Goal: Task Accomplishment & Management: Use online tool/utility

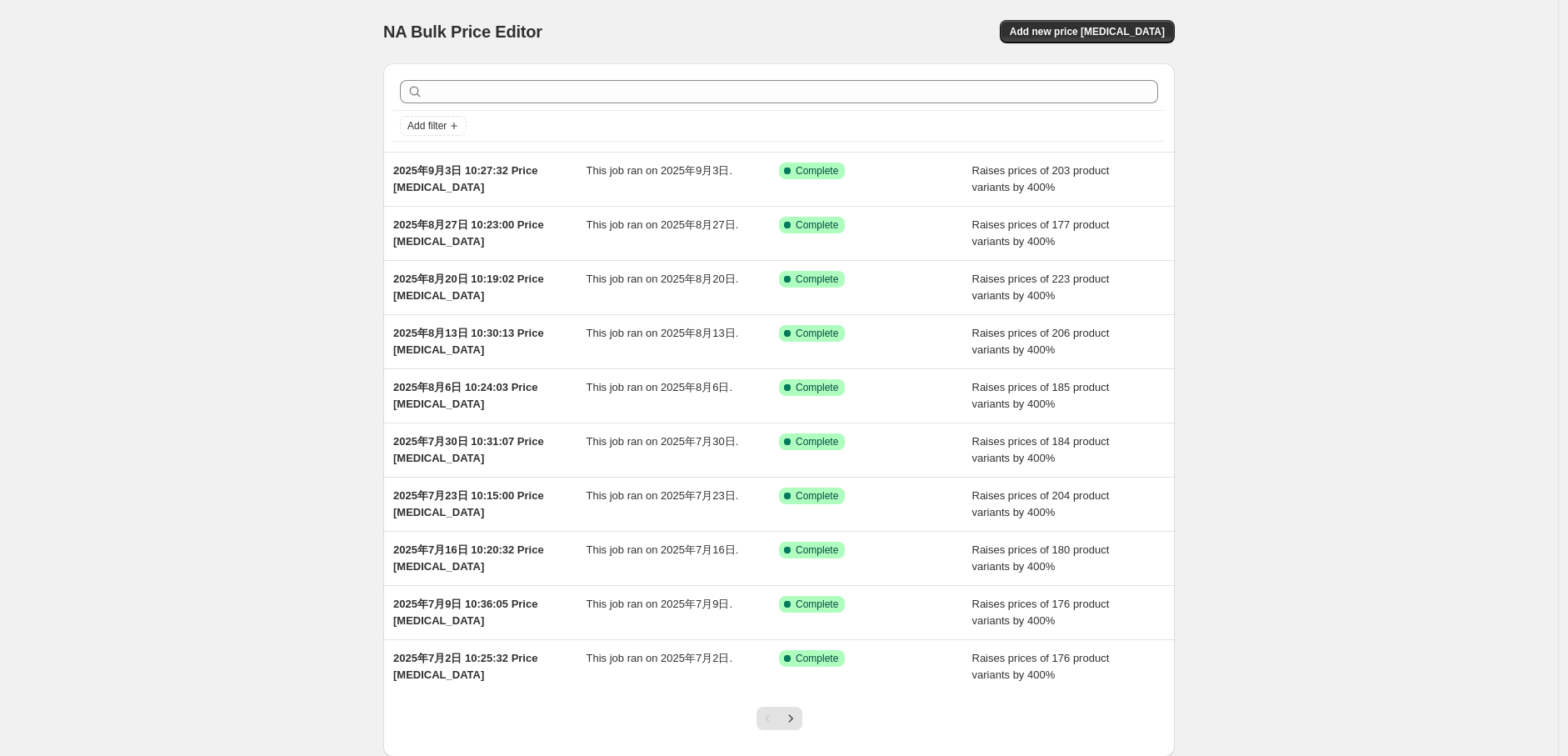
click at [385, 185] on div "Add filter 2025年9月3日 10:27:32 Price [MEDICAL_DATA] This job ran on 2025年9月3日. S…" at bounding box center [772, 403] width 805 height 707
click at [1066, 17] on div "NA Bulk Price Editor. This page is ready NA Bulk Price Editor Add new price [ME…" at bounding box center [778, 31] width 791 height 64
click at [1113, 50] on div "NA Bulk Price Editor. This page is ready NA Bulk Price Editor Add new price [ME…" at bounding box center [778, 31] width 791 height 64
click at [1112, 38] on button "Add new price change job" at bounding box center [1087, 31] width 175 height 24
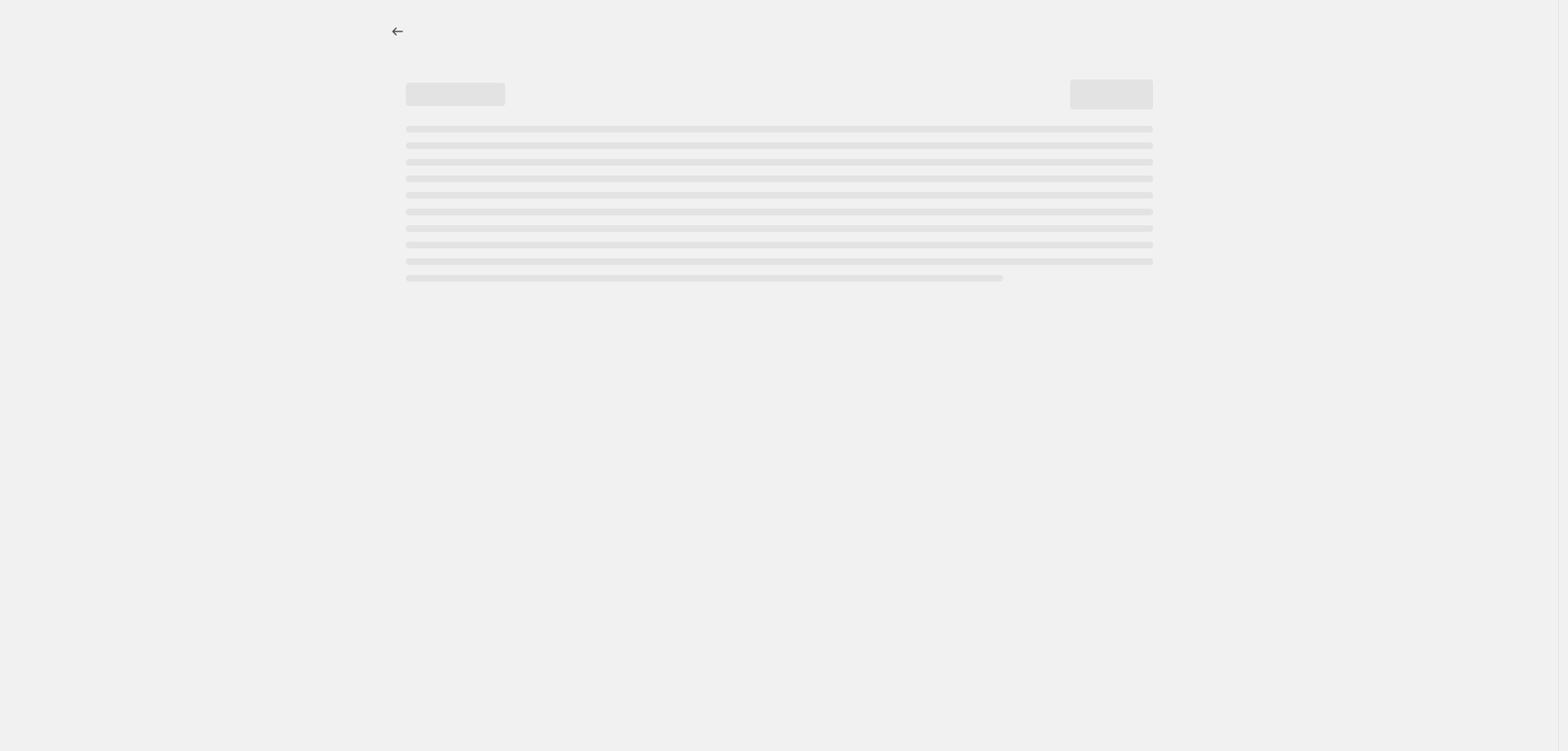
select select "percentage"
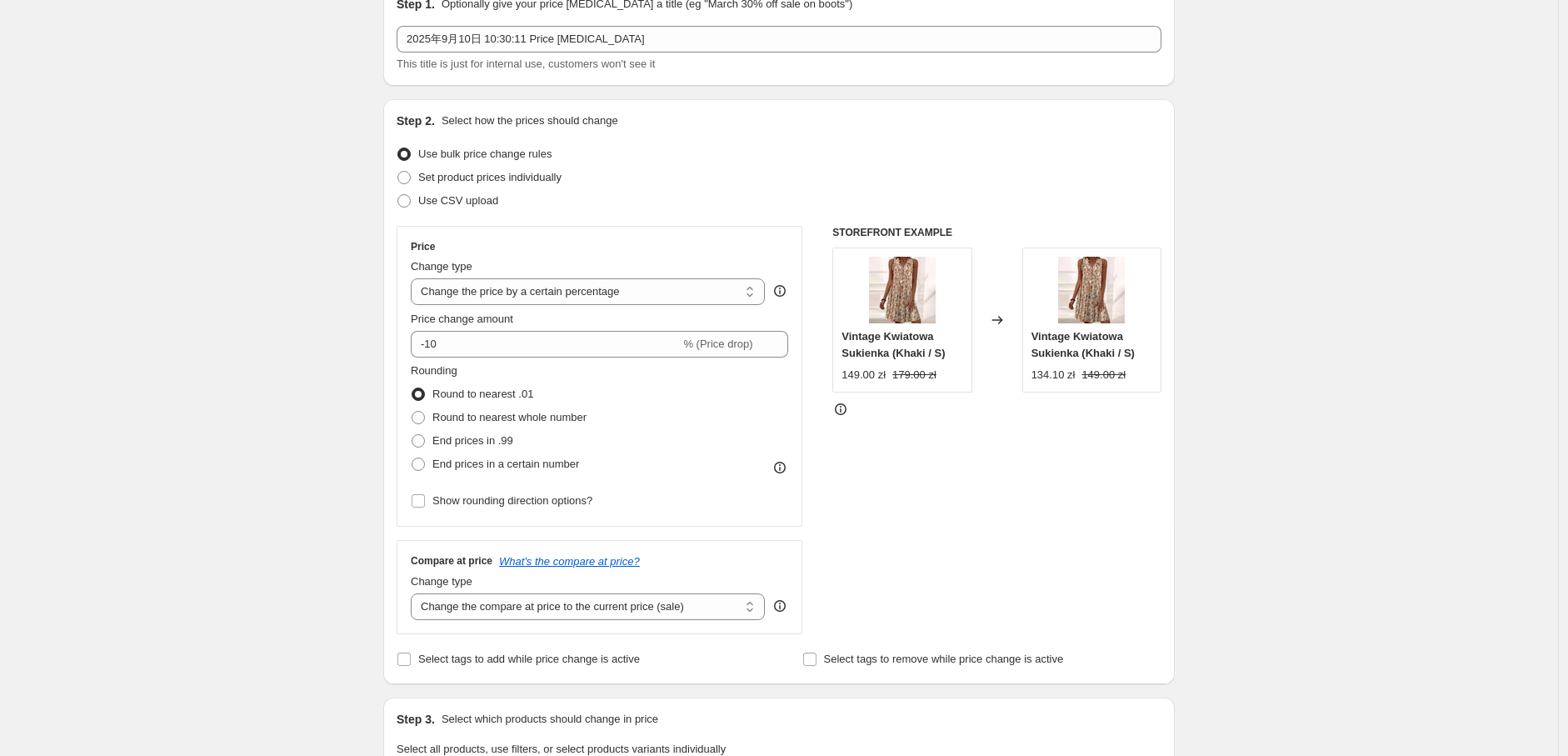
scroll to position [185, 0]
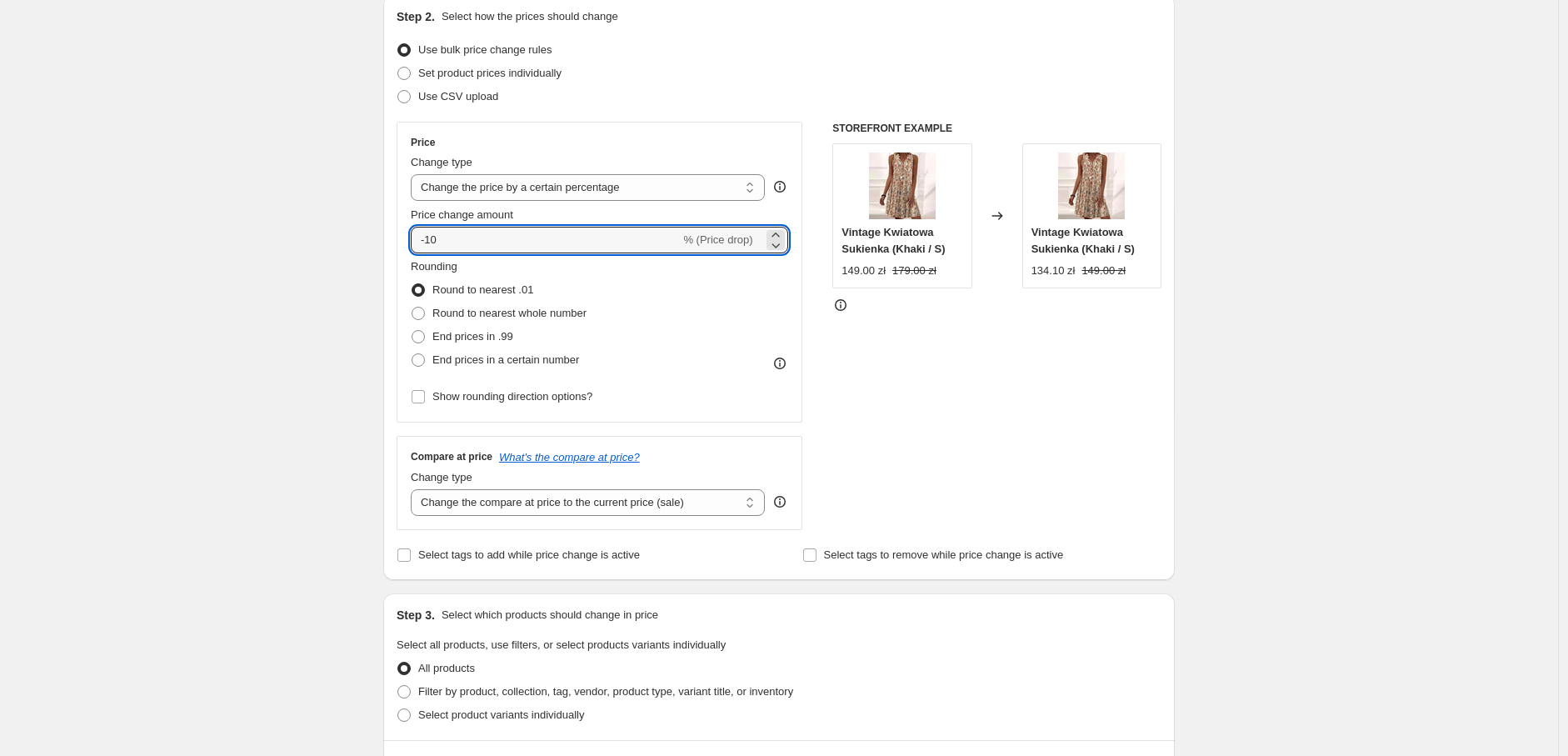
drag, startPoint x: 482, startPoint y: 245, endPoint x: 368, endPoint y: 230, distance: 115.0
click at [368, 230] on div "Create new price change job. This page is ready Create new price change job Dra…" at bounding box center [778, 648] width 832 height 1667
type input "400"
click at [460, 359] on span "End prices in a certain number" at bounding box center [506, 360] width 147 height 12
click at [413, 354] on input "End prices in a certain number" at bounding box center [412, 354] width 1 height 1
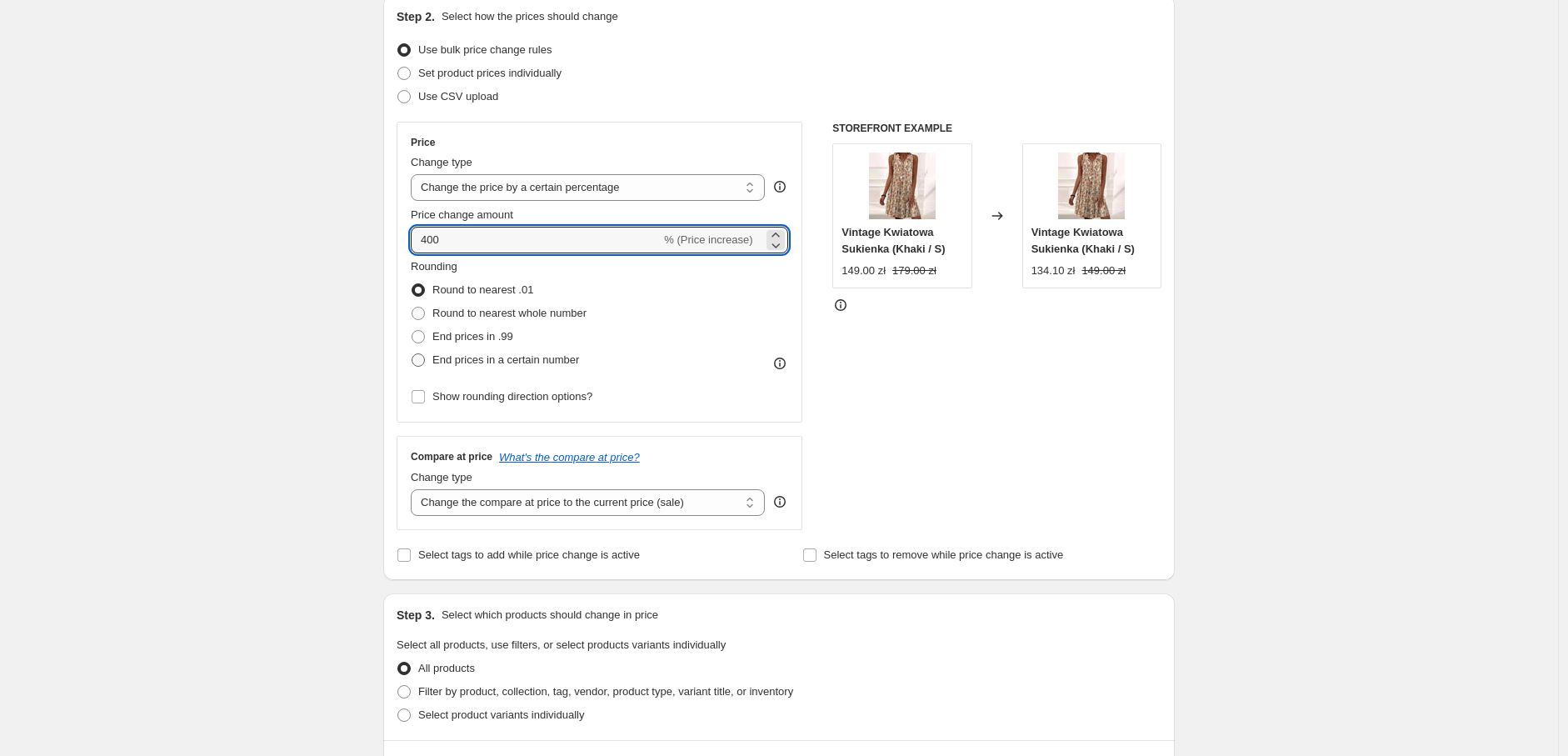
radio input "true"
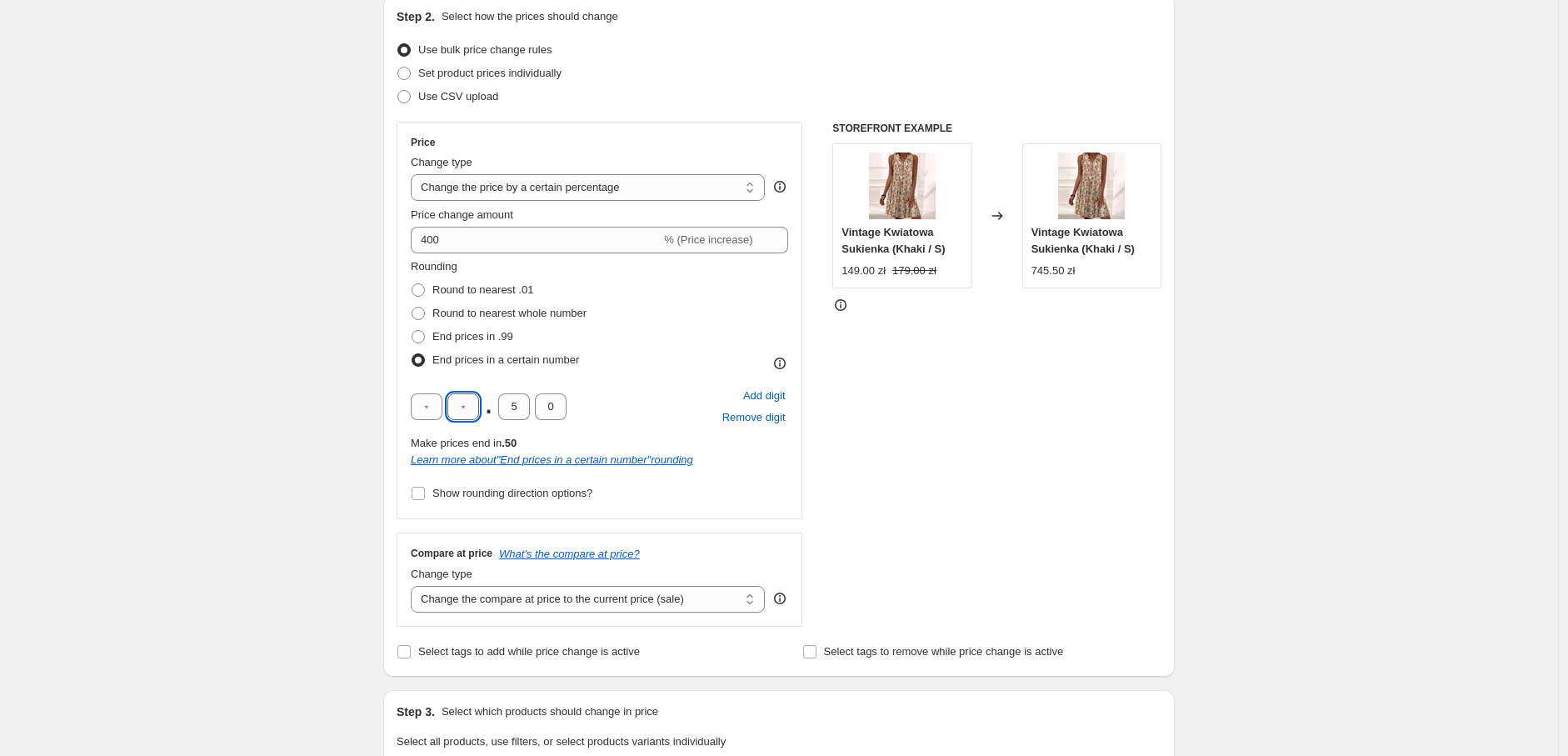
click at [470, 407] on input "text" at bounding box center [463, 407] width 31 height 27
type input "9"
drag, startPoint x: 524, startPoint y: 410, endPoint x: 507, endPoint y: 409, distance: 17.0
click at [507, 409] on input "5" at bounding box center [514, 407] width 31 height 27
type input "0"
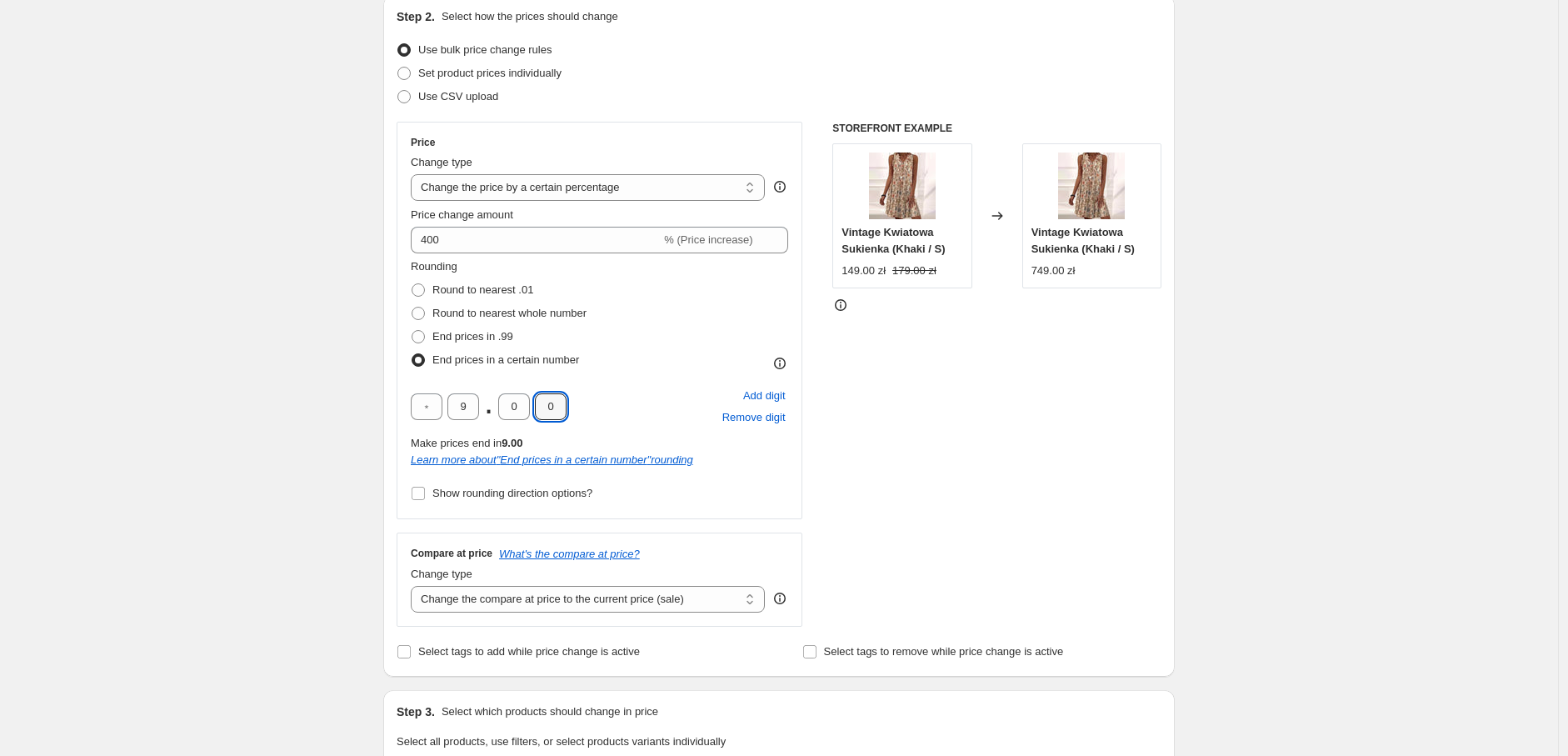
click at [298, 423] on div "Create new price change job. This page is ready Create new price change job Dra…" at bounding box center [779, 697] width 1558 height 1763
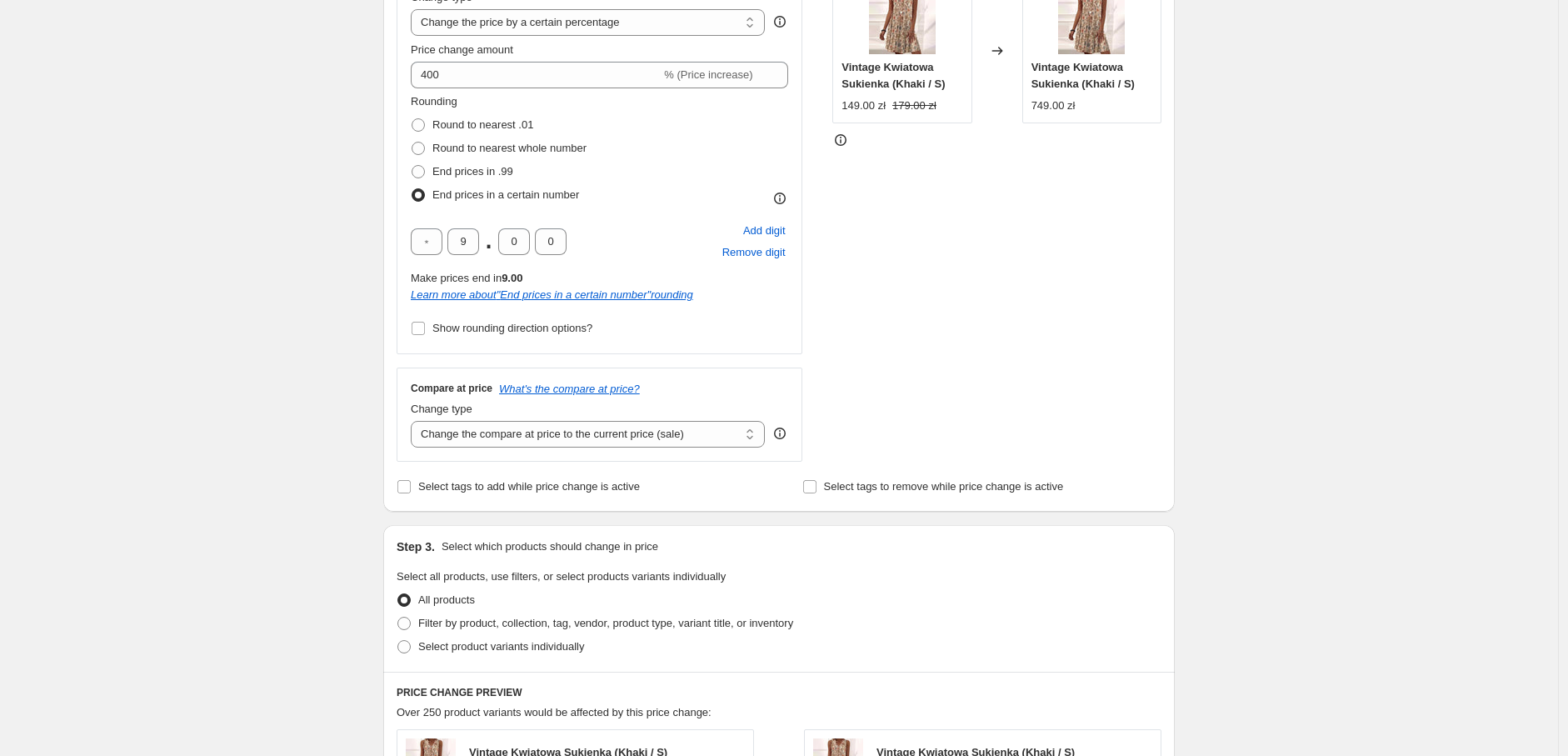
scroll to position [370, 0]
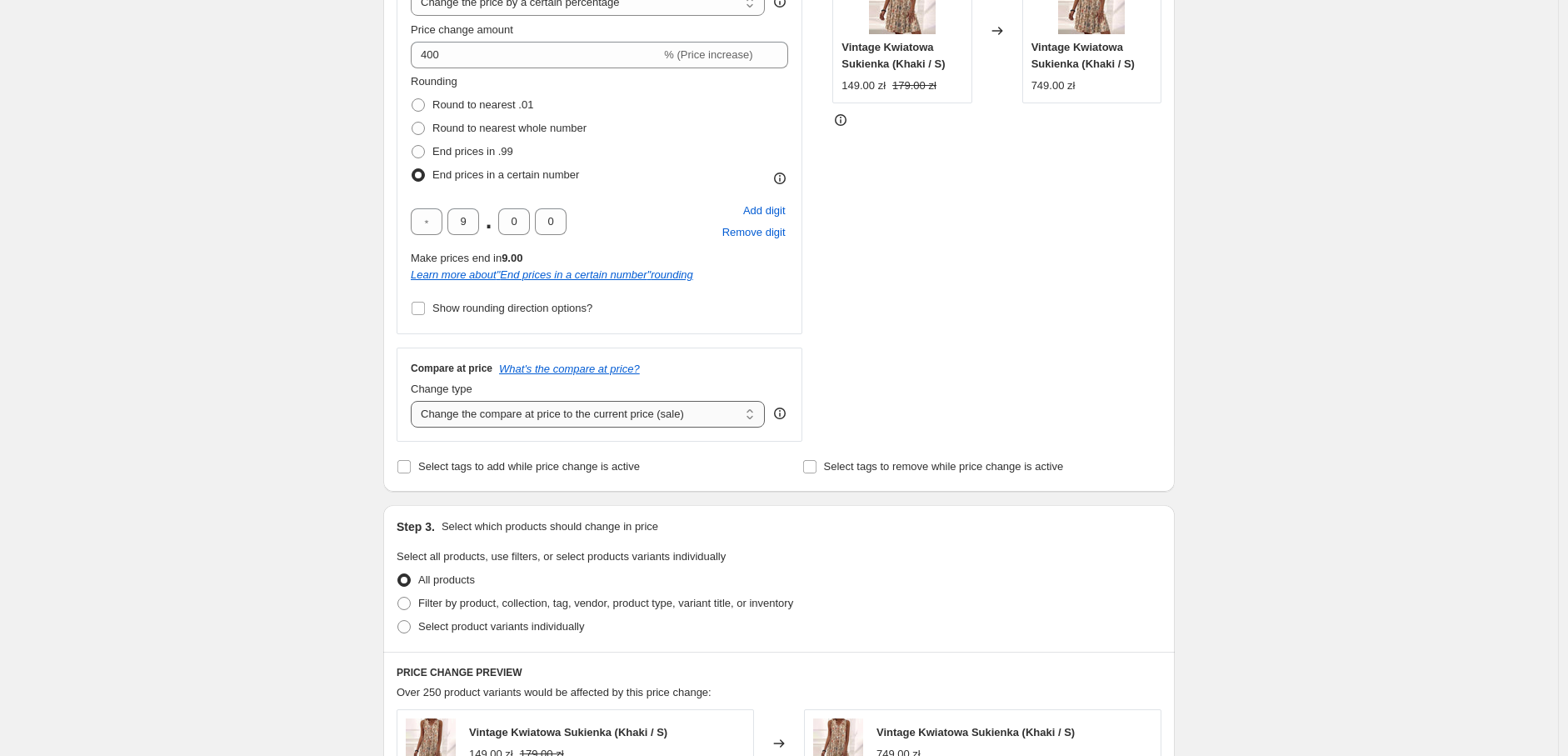
click at [517, 417] on select "Change the compare at price to the current price (sale) Change the compare at p…" at bounding box center [588, 414] width 354 height 27
select select "percentage"
click at [415, 401] on select "Change the compare at price to the current price (sale) Change the compare at p…" at bounding box center [588, 414] width 354 height 27
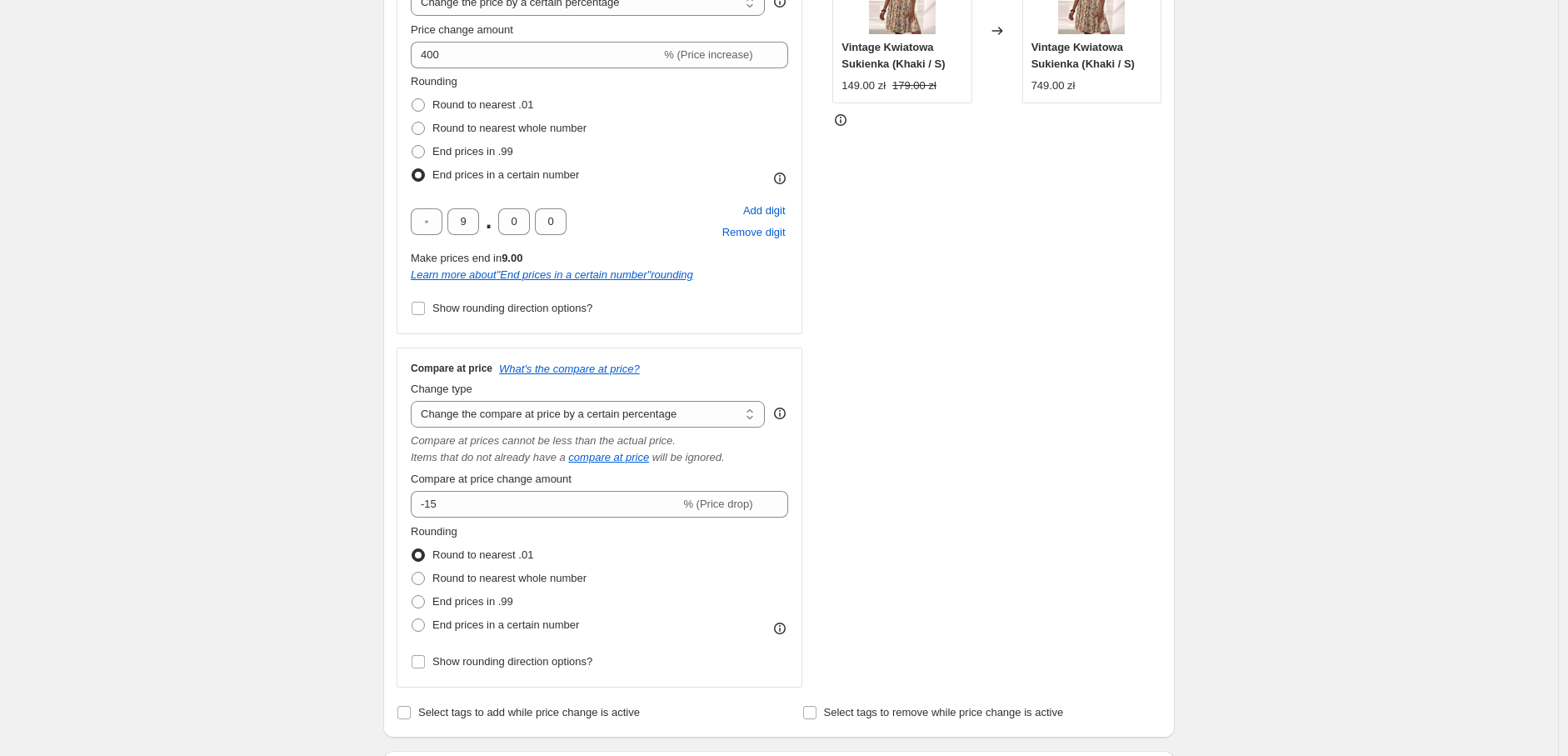
click at [312, 401] on div "Create new price change job. This page is ready Create new price change job Dra…" at bounding box center [779, 635] width 1558 height 2010
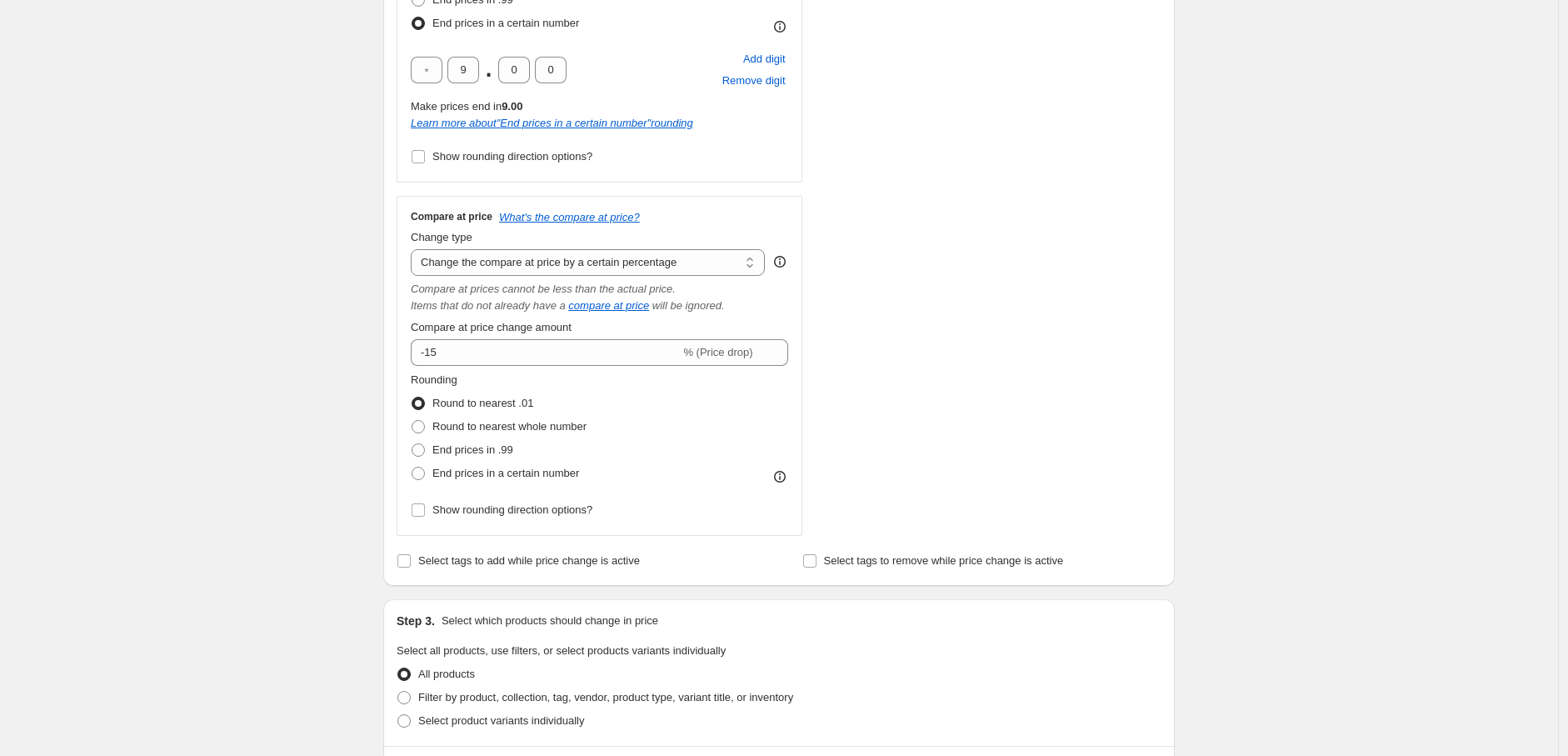
scroll to position [555, 0]
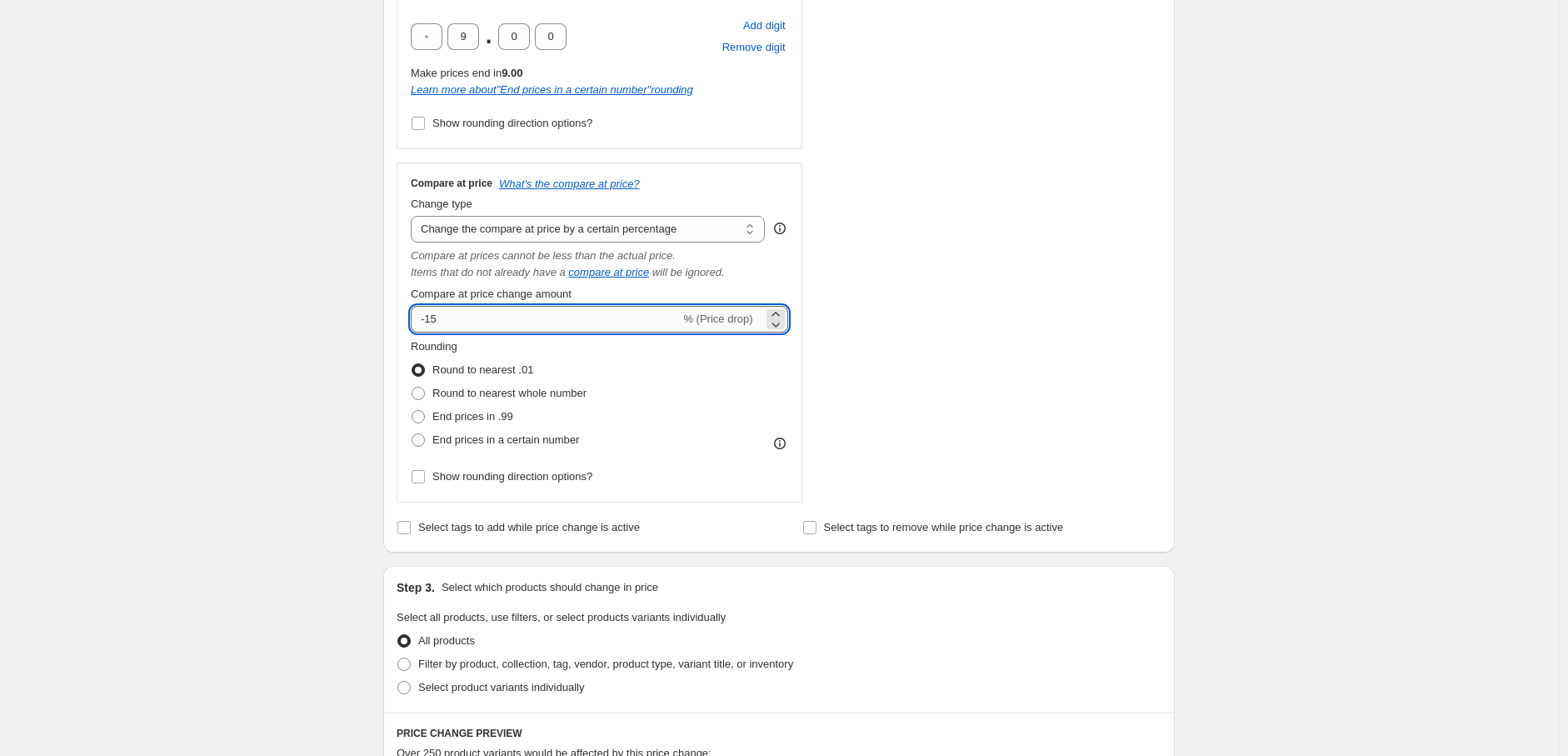
drag, startPoint x: 460, startPoint y: 320, endPoint x: 418, endPoint y: 313, distance: 42.6
click at [418, 313] on input "-15" at bounding box center [545, 320] width 269 height 27
type input "400"
click at [437, 440] on span "End prices in a certain number" at bounding box center [506, 440] width 147 height 12
click at [413, 435] on input "End prices in a certain number" at bounding box center [412, 434] width 1 height 1
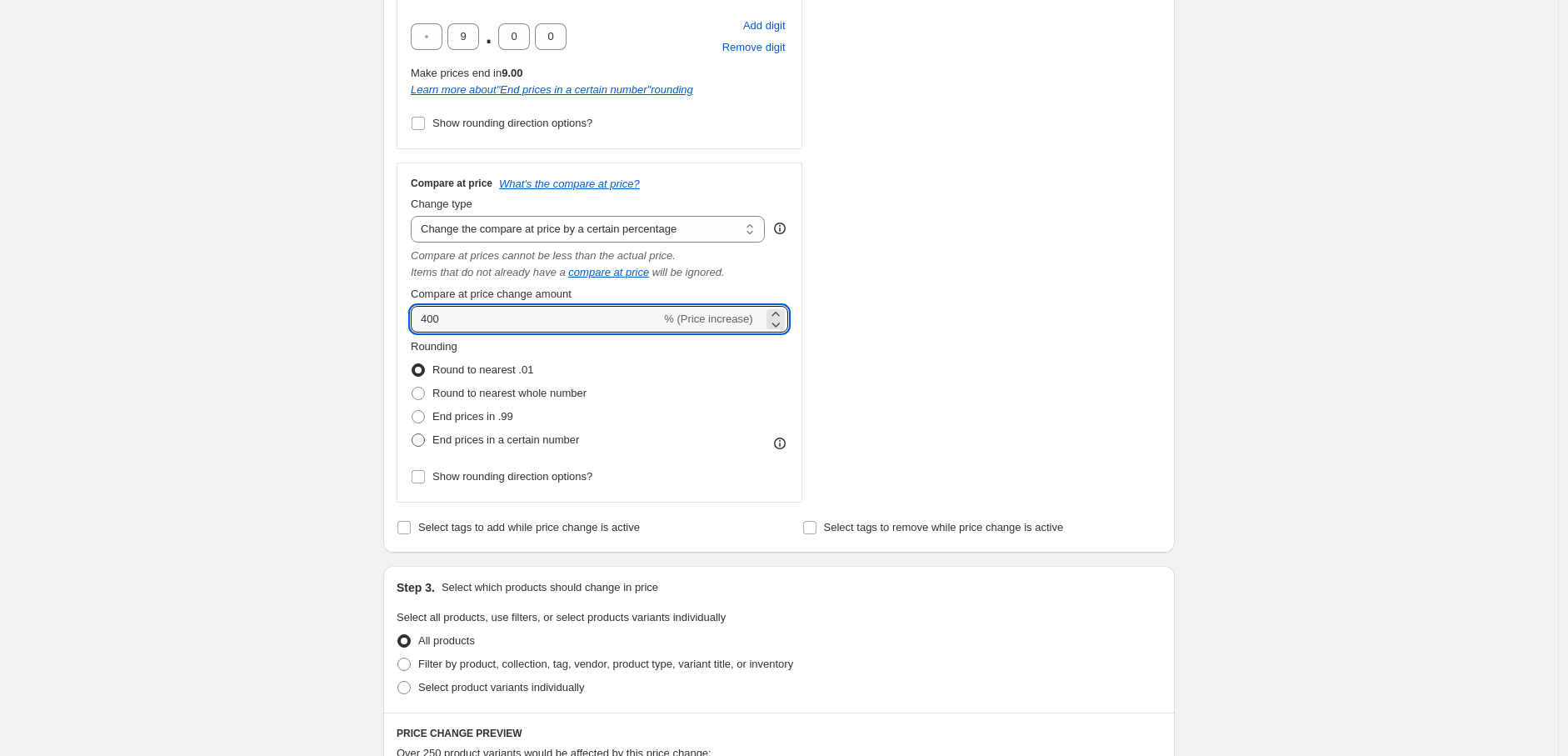
radio input "true"
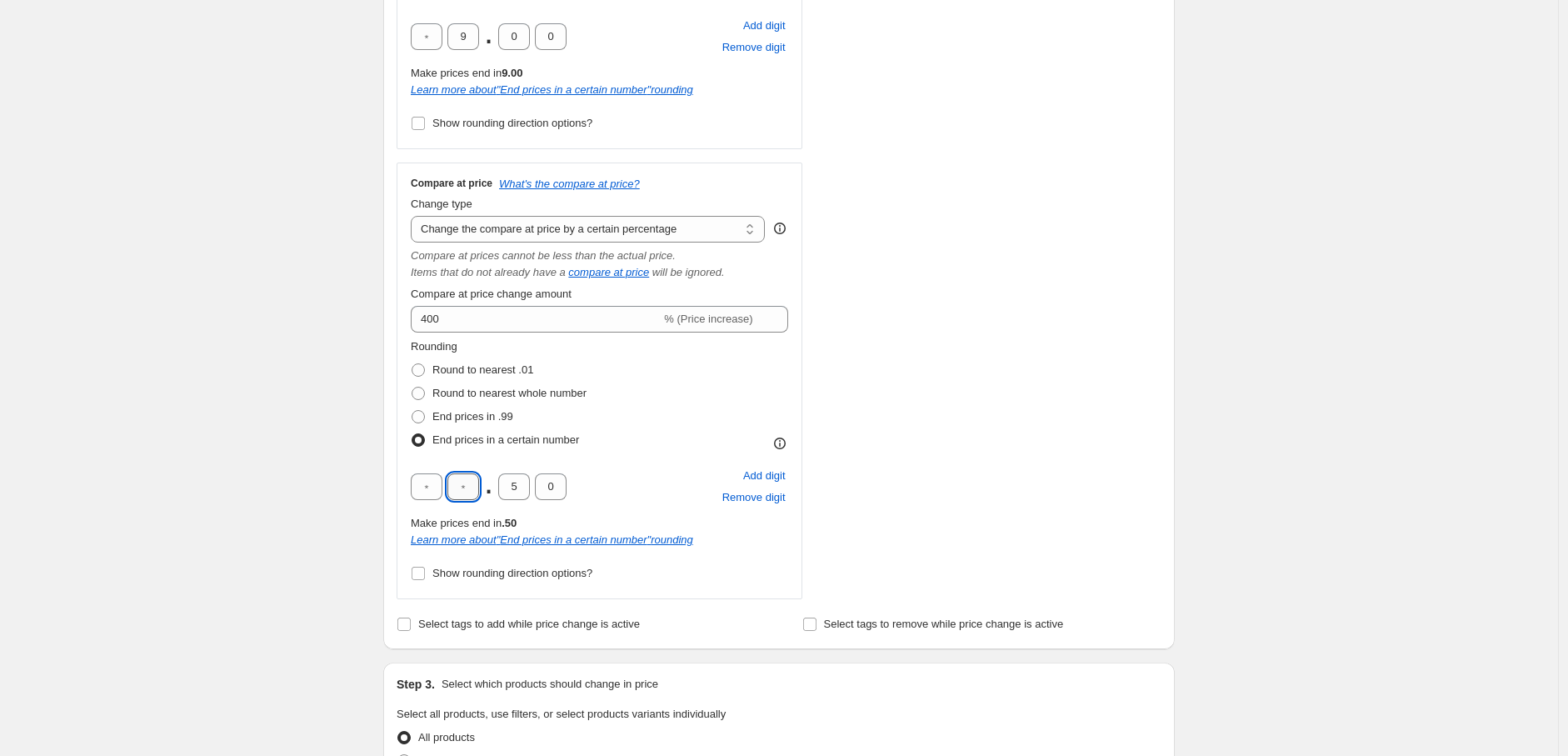
click at [461, 485] on input "text" at bounding box center [463, 486] width 31 height 27
type input "9"
drag, startPoint x: 525, startPoint y: 489, endPoint x: 503, endPoint y: 489, distance: 22.0
click at [503, 489] on input "5" at bounding box center [514, 486] width 31 height 27
type input "0"
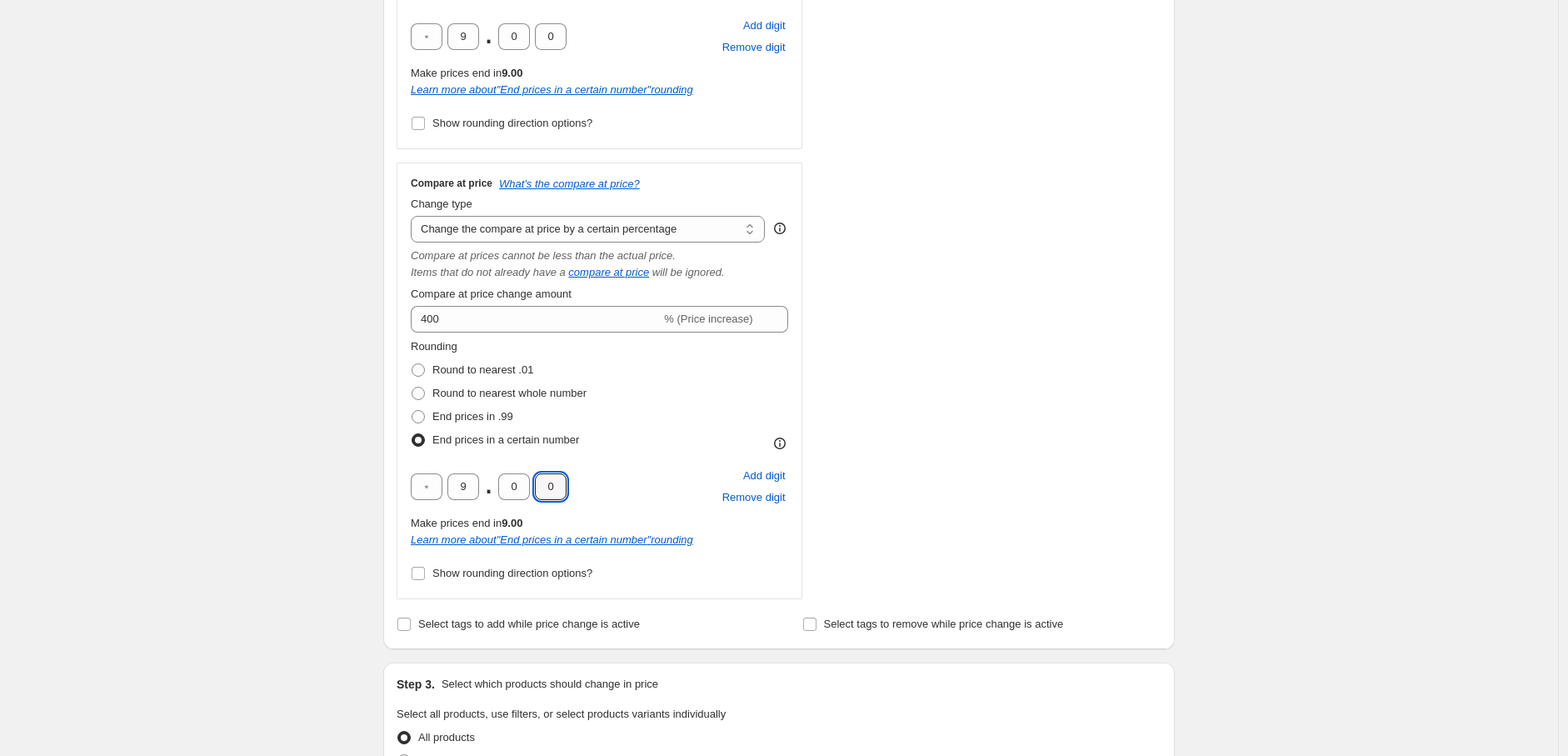
click at [318, 466] on div "Create new price change job. This page is ready Create new price change job Dra…" at bounding box center [779, 498] width 1558 height 2106
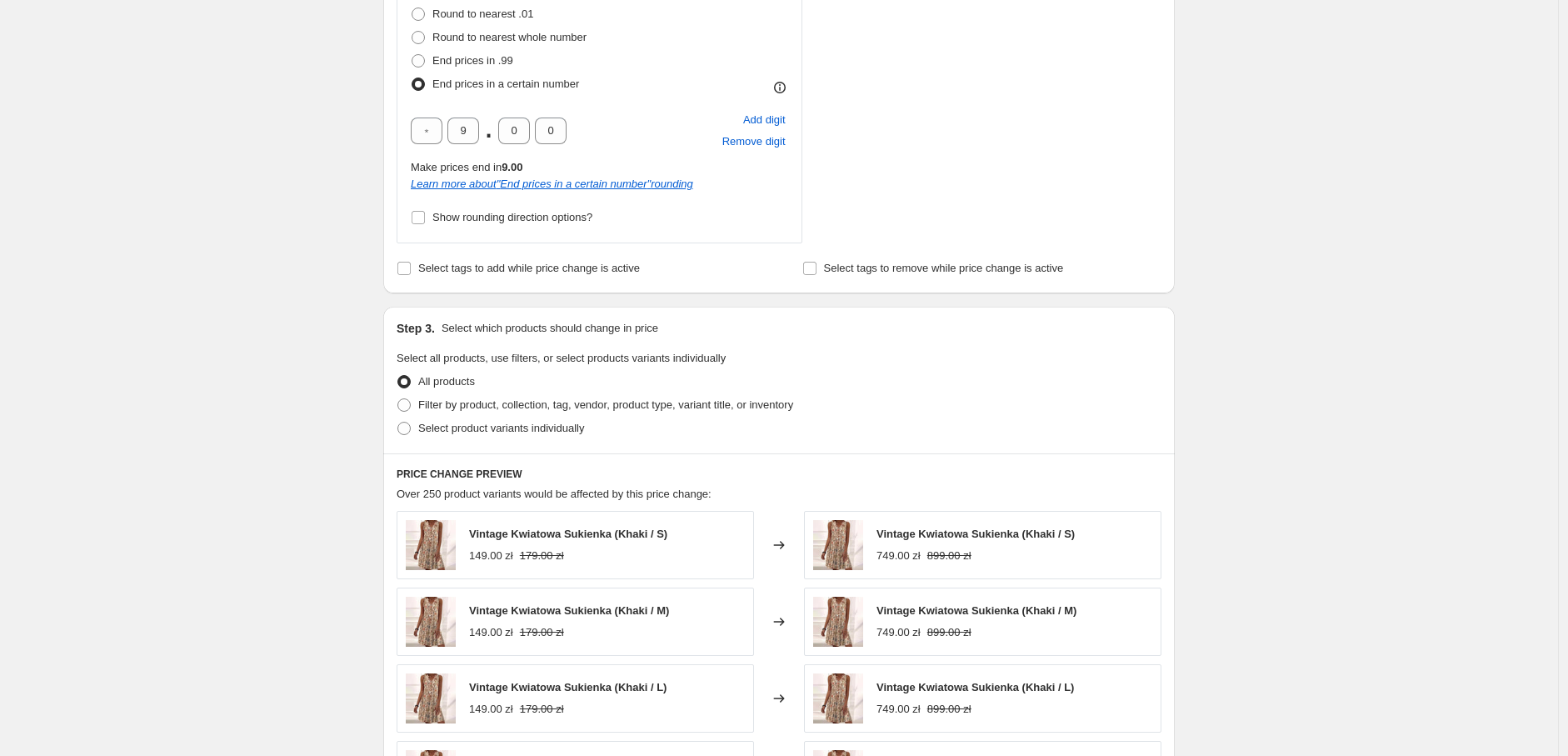
scroll to position [926, 0]
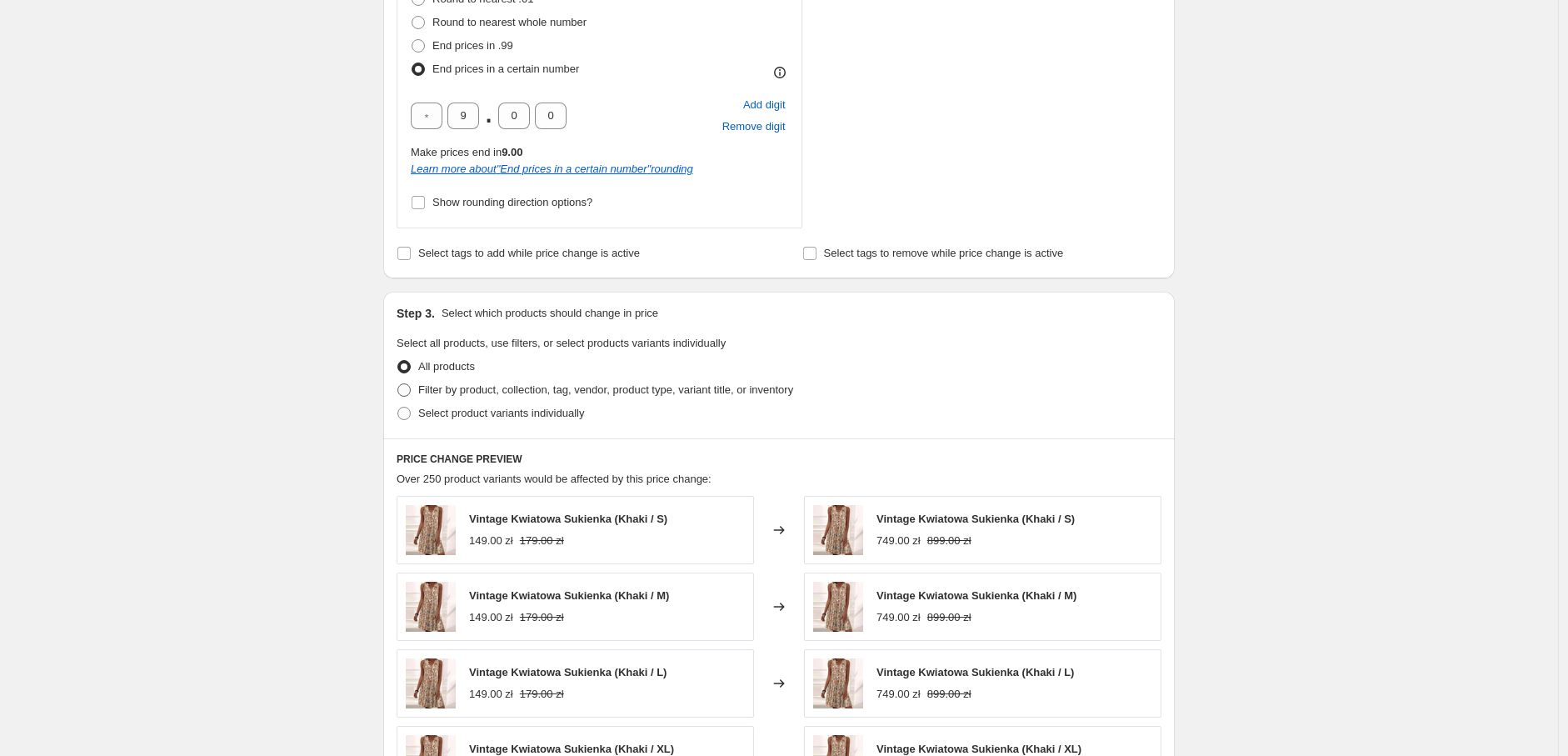
click at [468, 396] on span "Filter by product, collection, tag, vendor, product type, variant title, or inv…" at bounding box center [606, 389] width 375 height 12
click at [399, 384] on input "Filter by product, collection, tag, vendor, product type, variant title, or inv…" at bounding box center [398, 383] width 1 height 1
radio input "true"
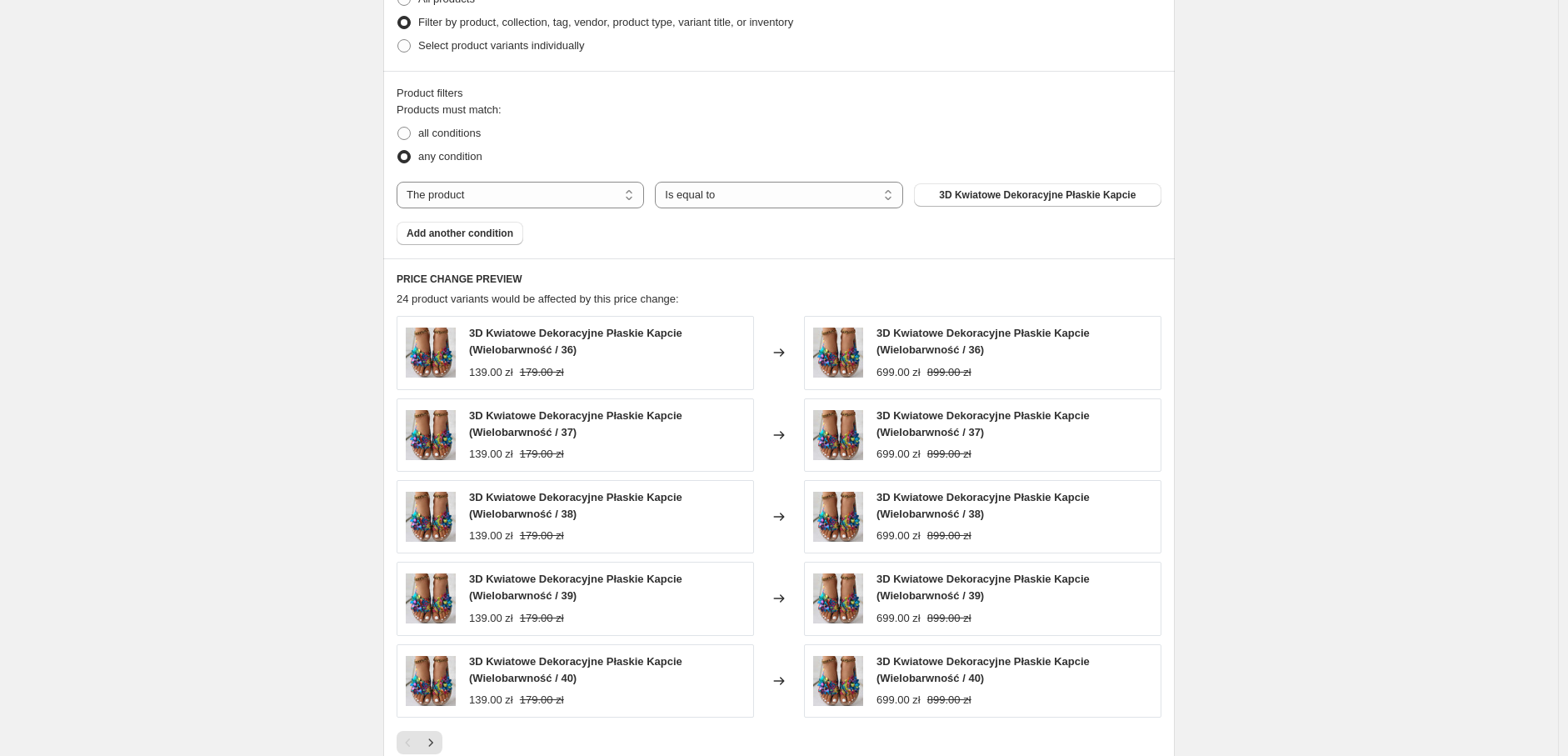
scroll to position [1296, 0]
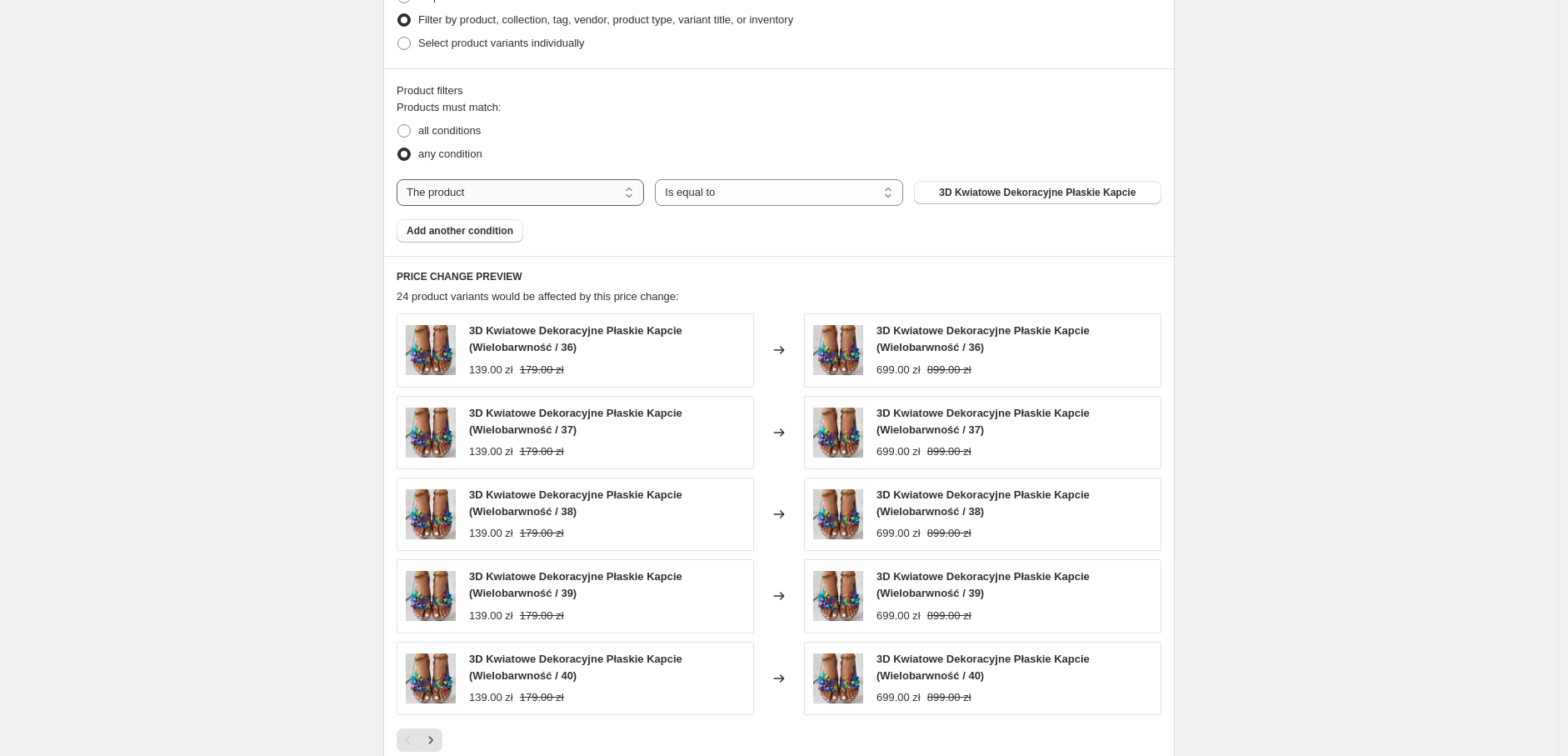
click at [535, 192] on select "The product The product's collection The product's tag The product's vendor The…" at bounding box center [521, 192] width 248 height 27
select select "tag"
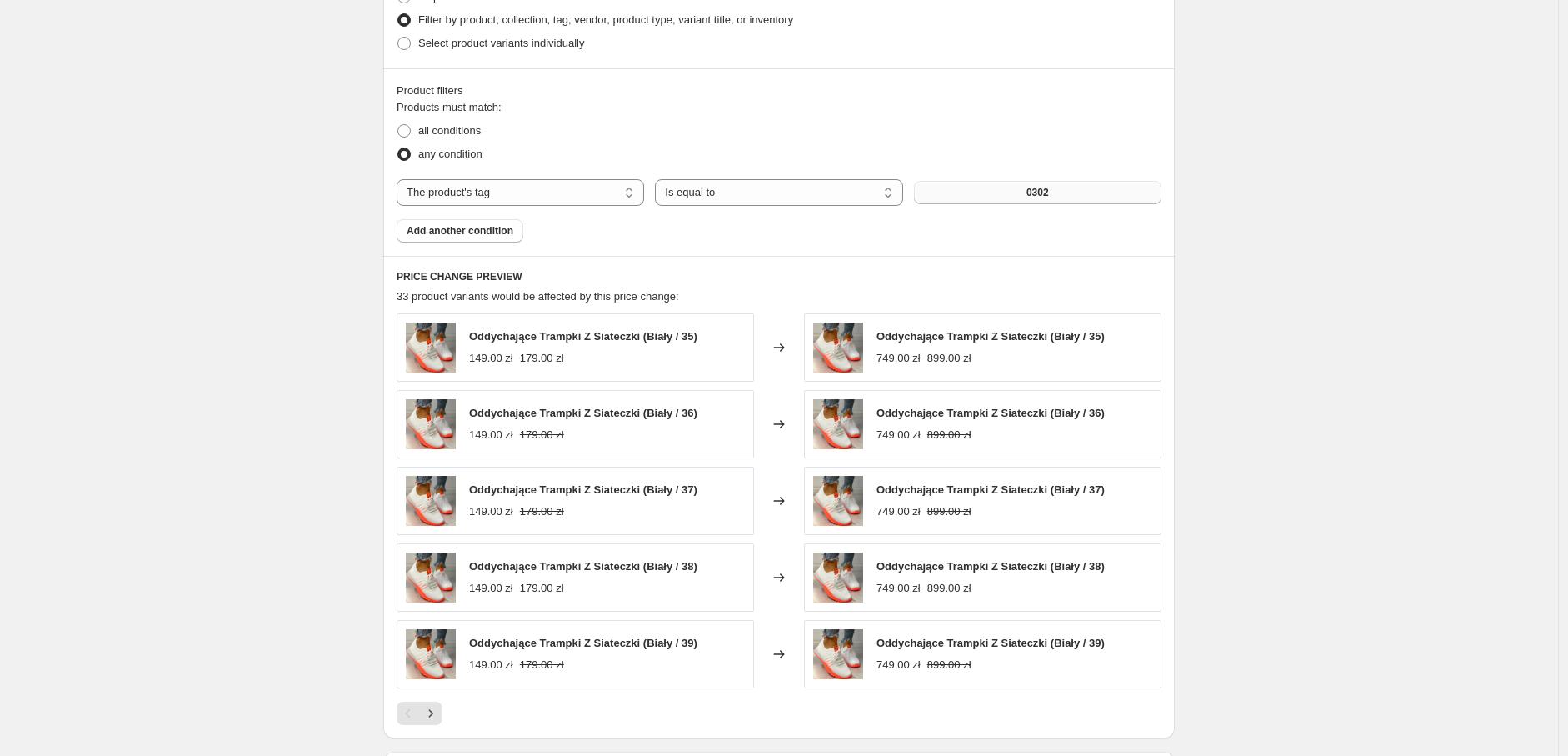
click at [1053, 182] on button "0302" at bounding box center [1038, 192] width 248 height 24
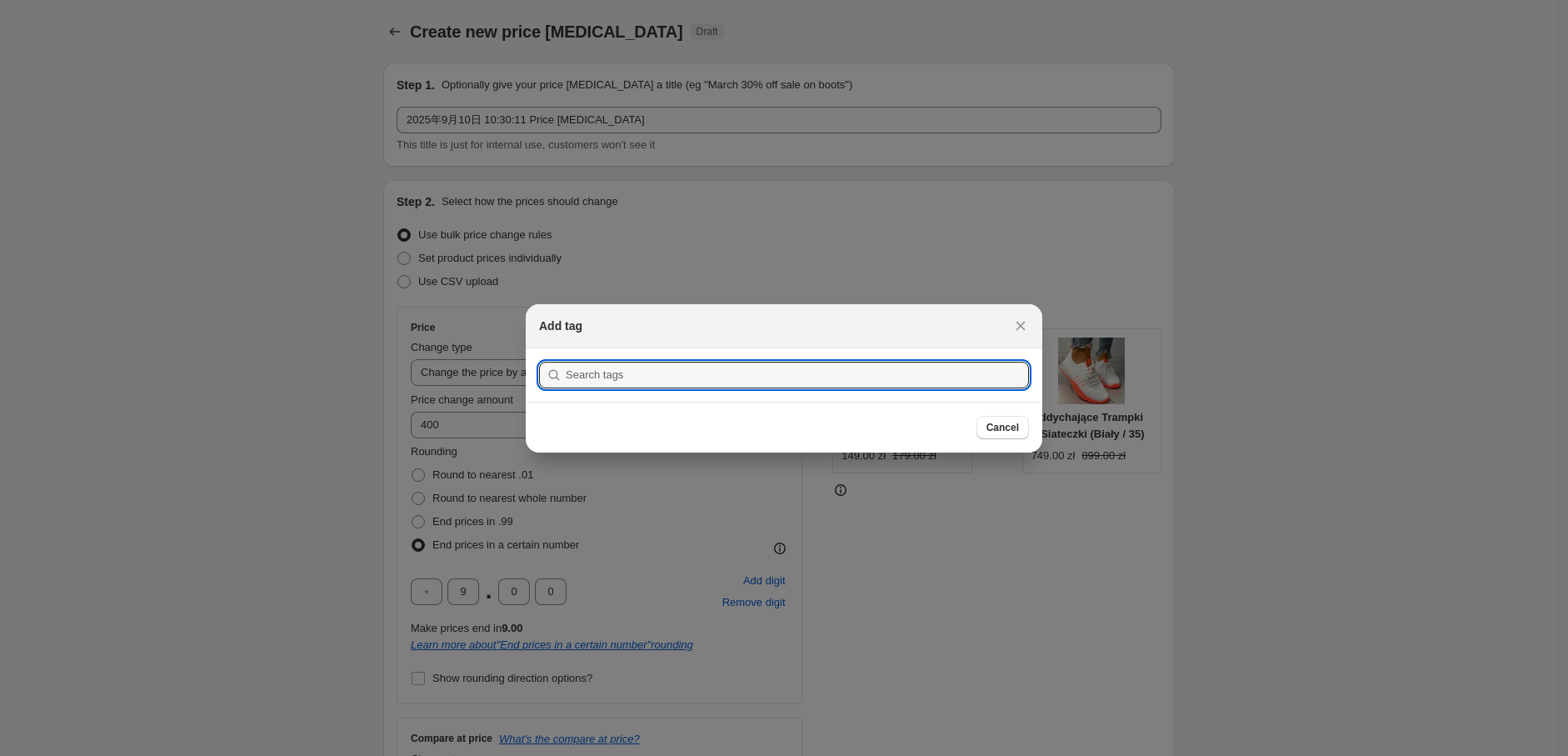
scroll to position [0, 0]
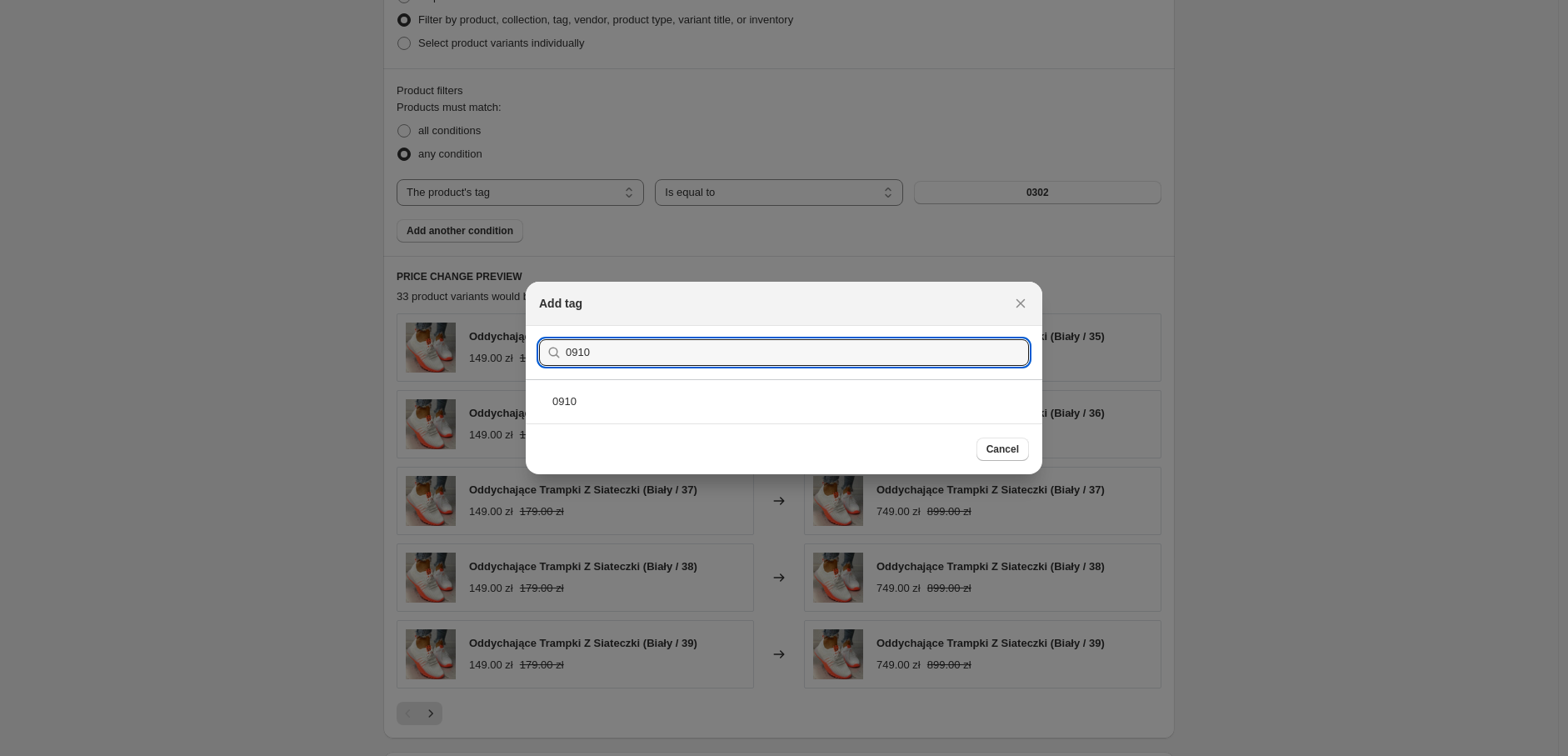
type input "0910"
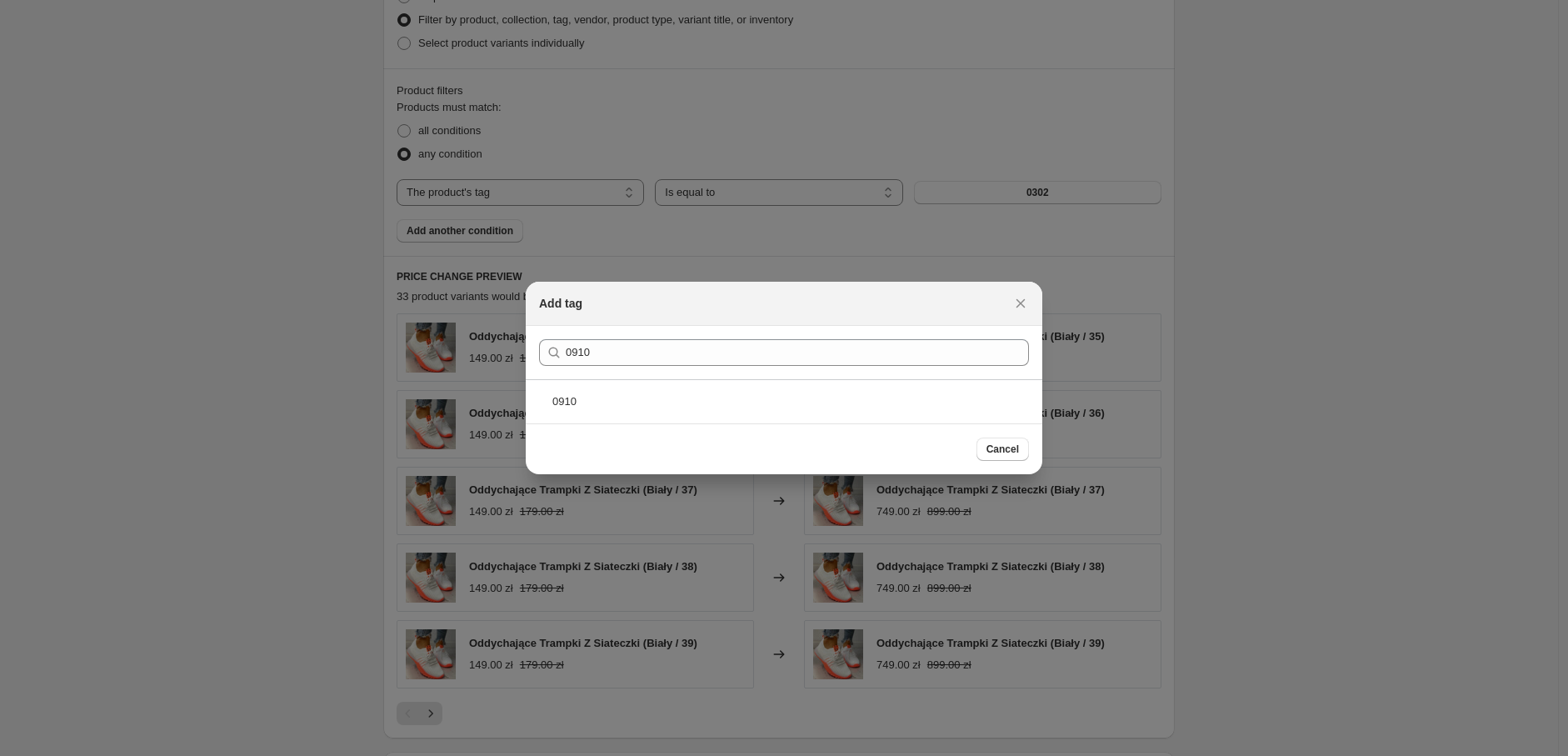
click at [594, 399] on div "0910" at bounding box center [784, 402] width 517 height 45
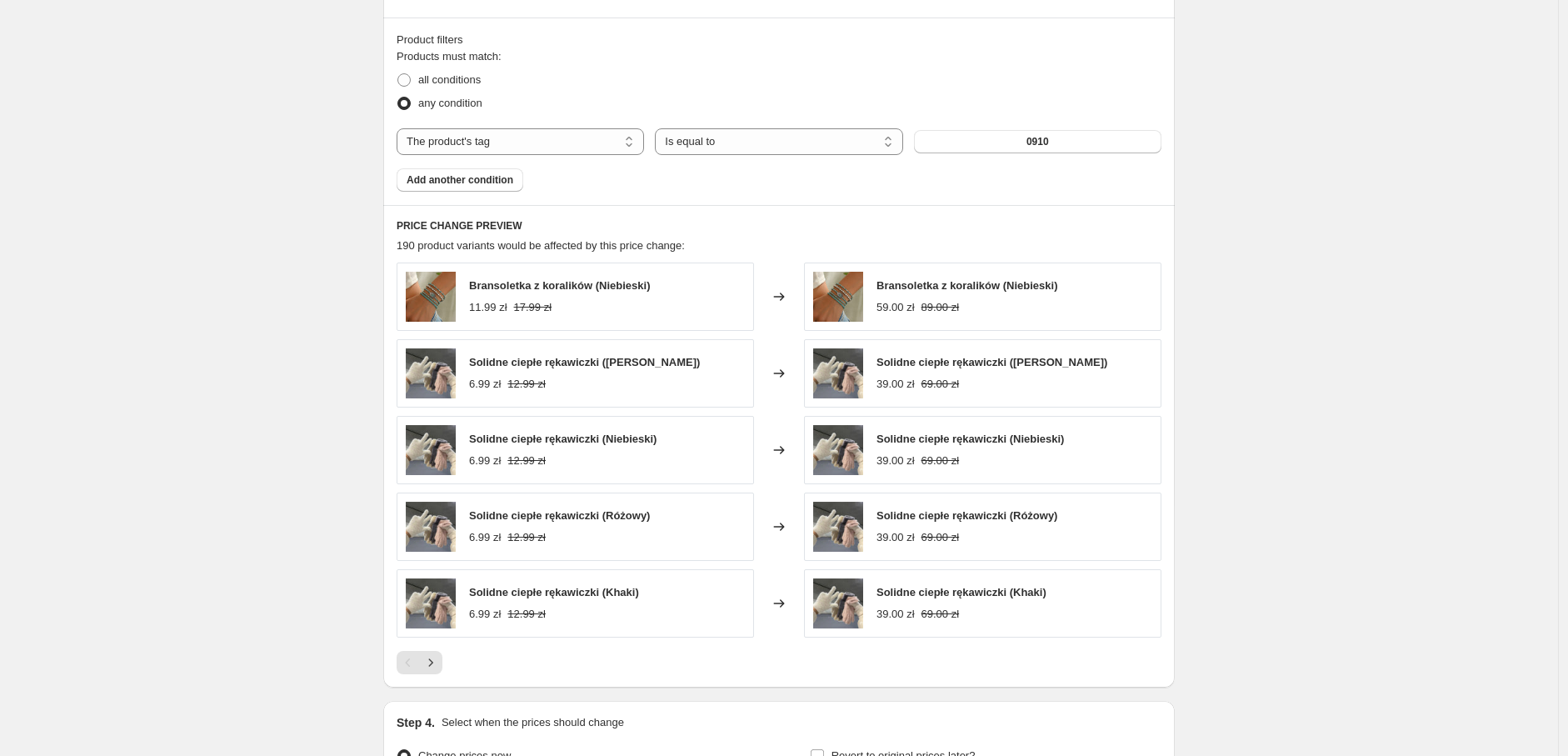
scroll to position [1539, 0]
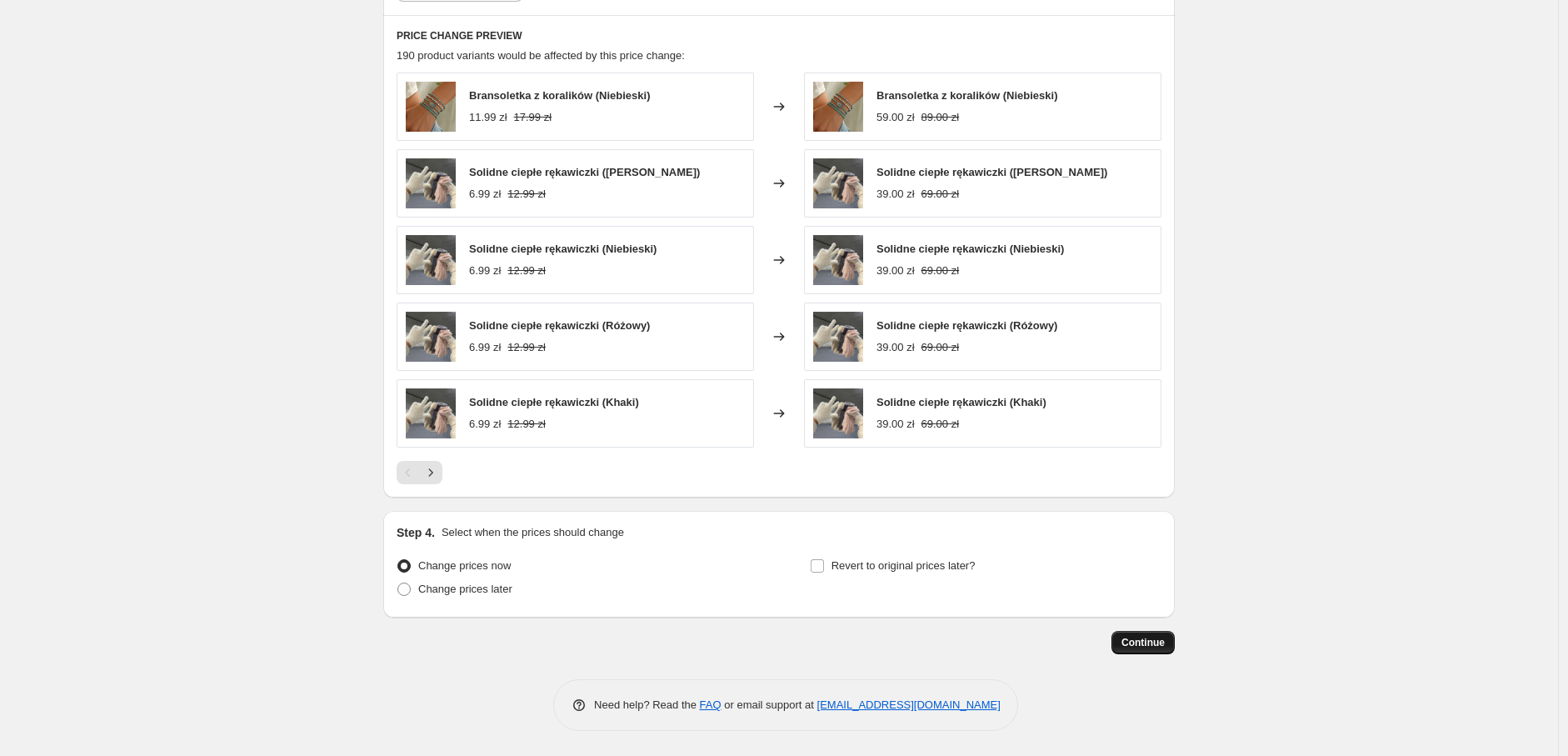
click at [1139, 643] on span "Continue" at bounding box center [1143, 643] width 44 height 13
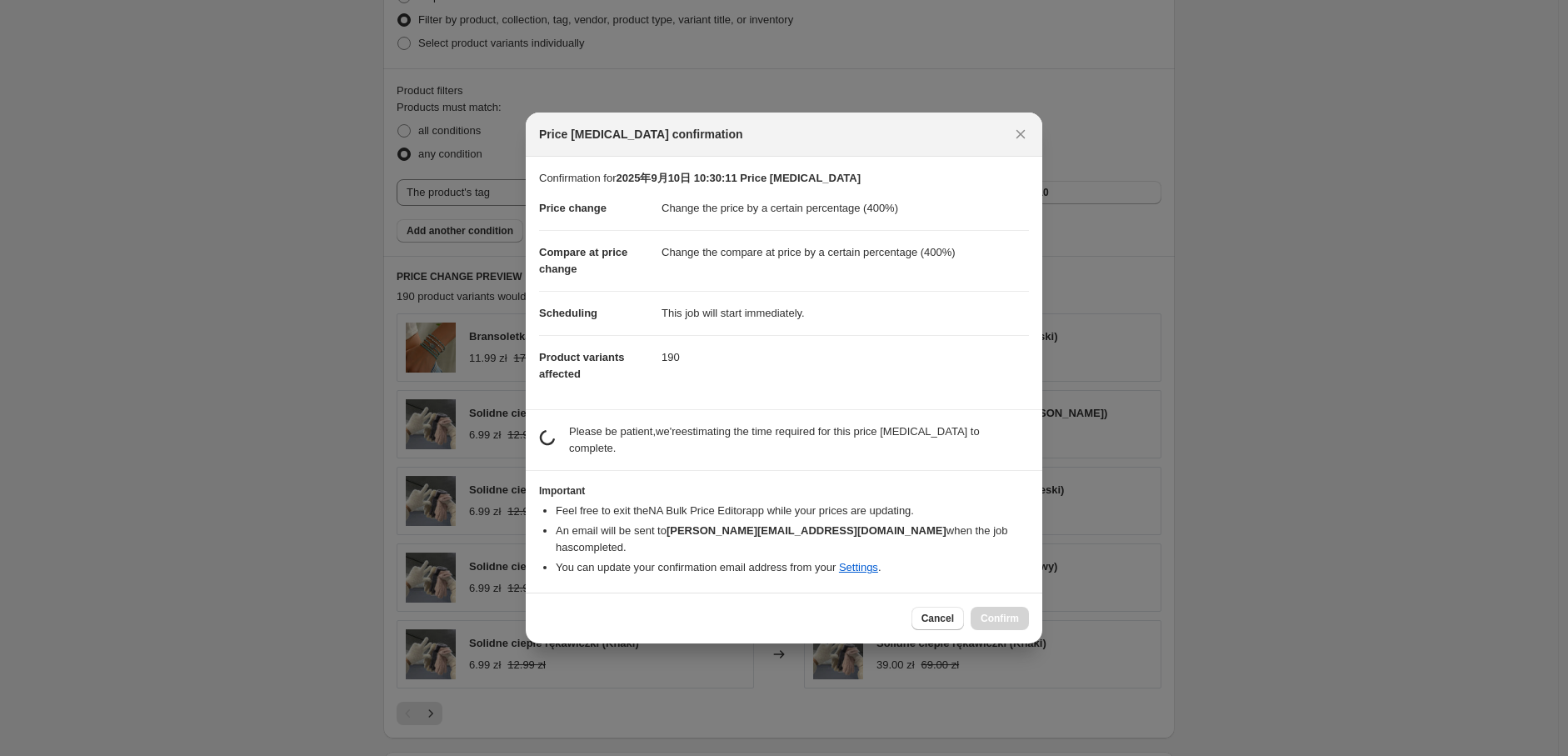
scroll to position [0, 0]
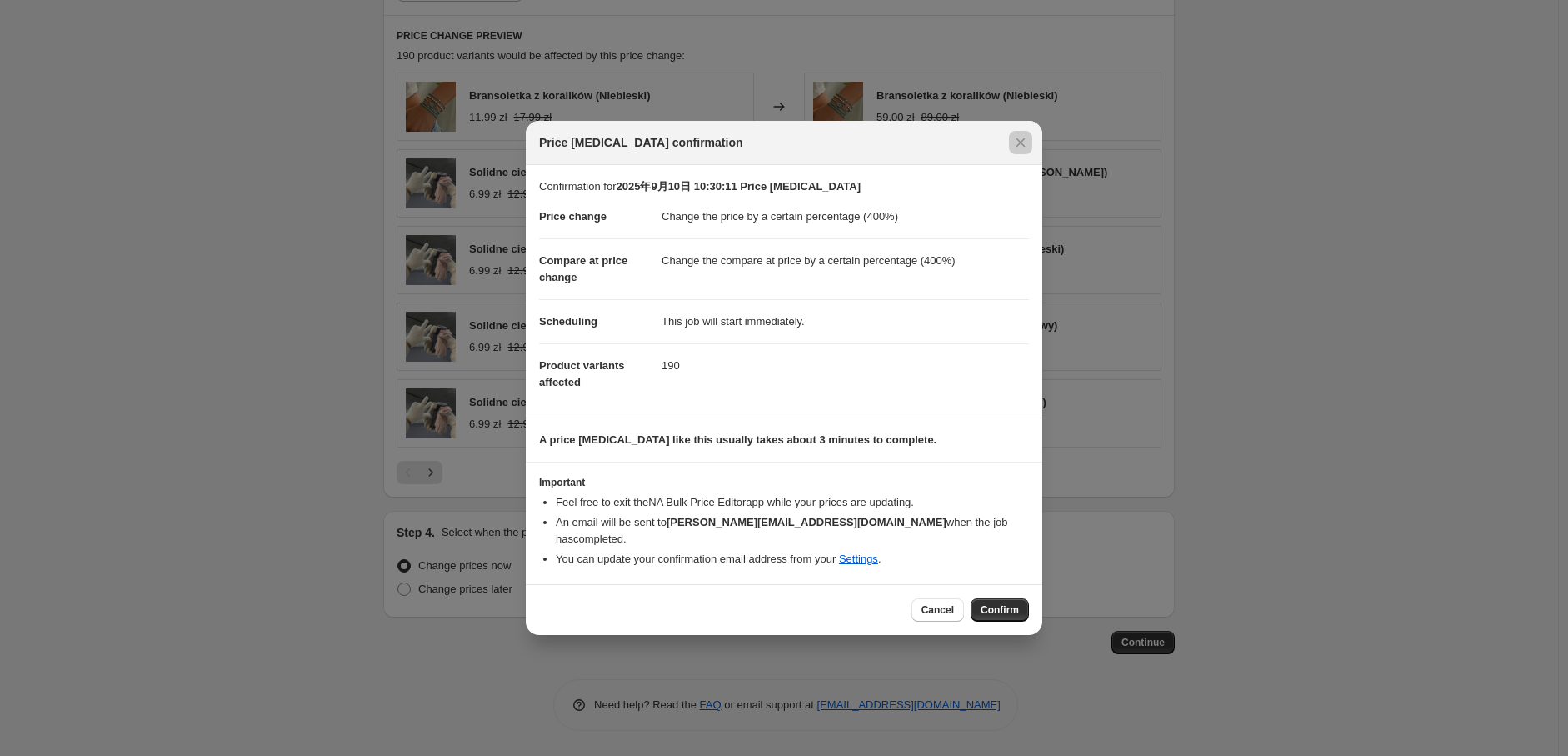
click at [193, 271] on div at bounding box center [784, 378] width 1568 height 756
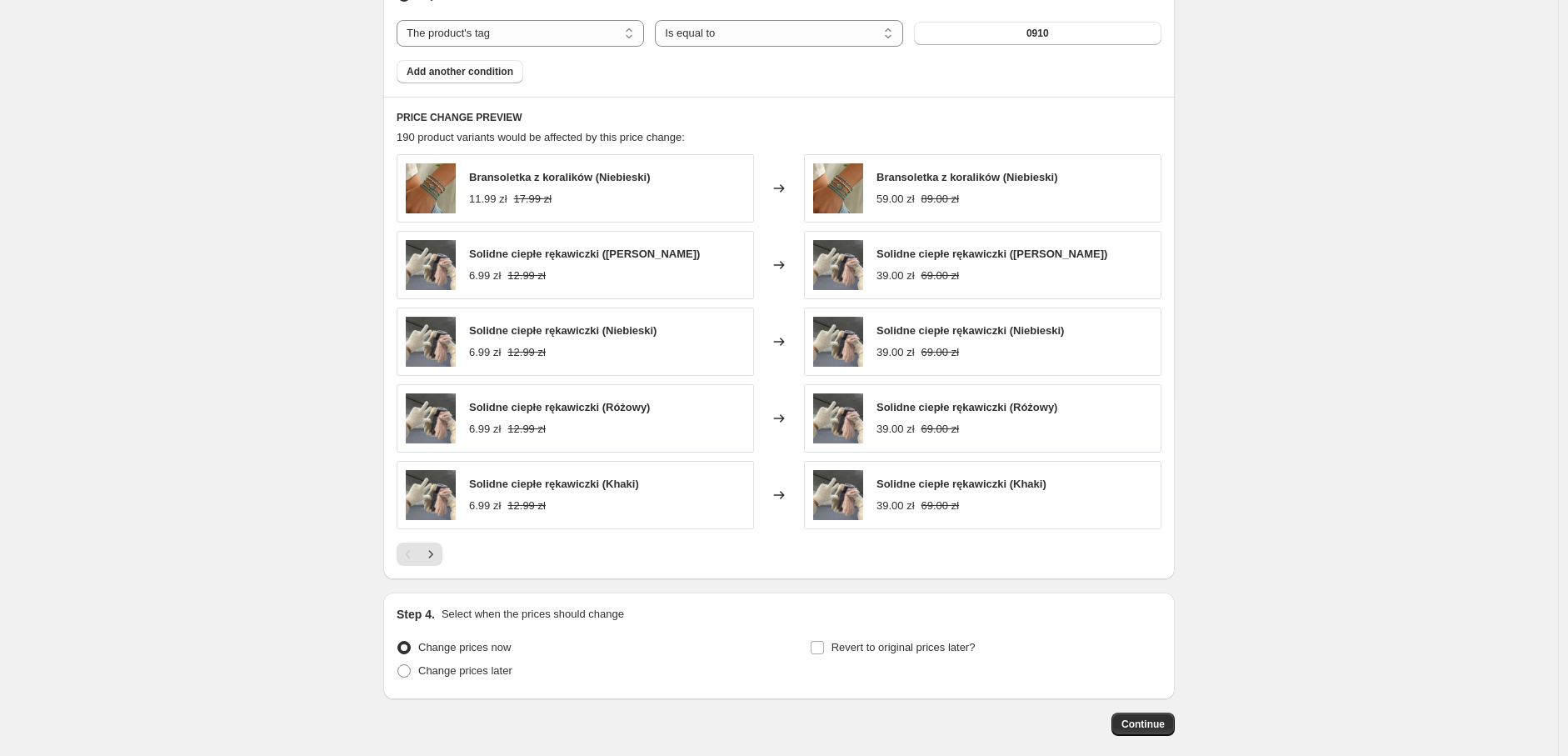
scroll to position [1539, 0]
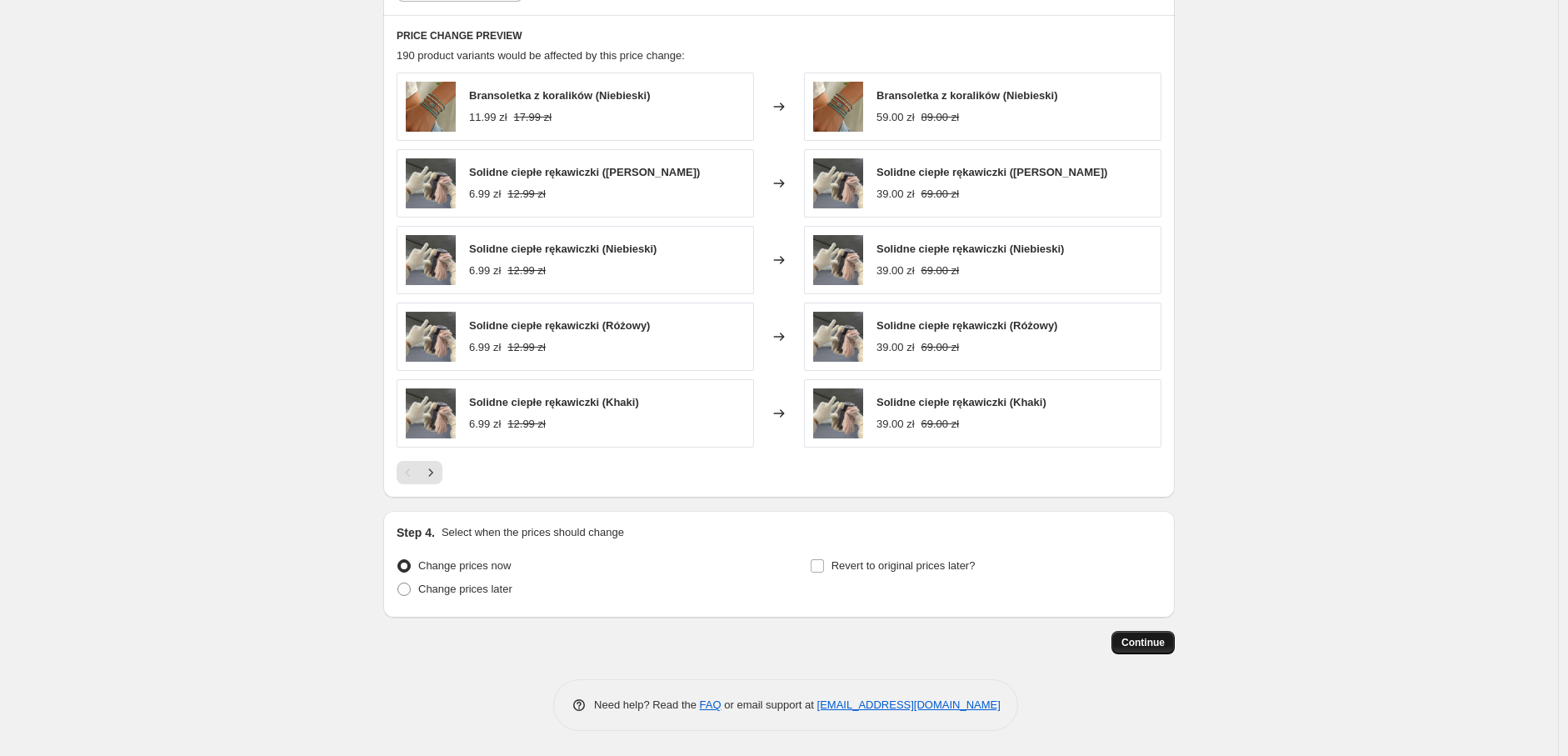
click at [1147, 631] on button "Continue" at bounding box center [1143, 643] width 64 height 24
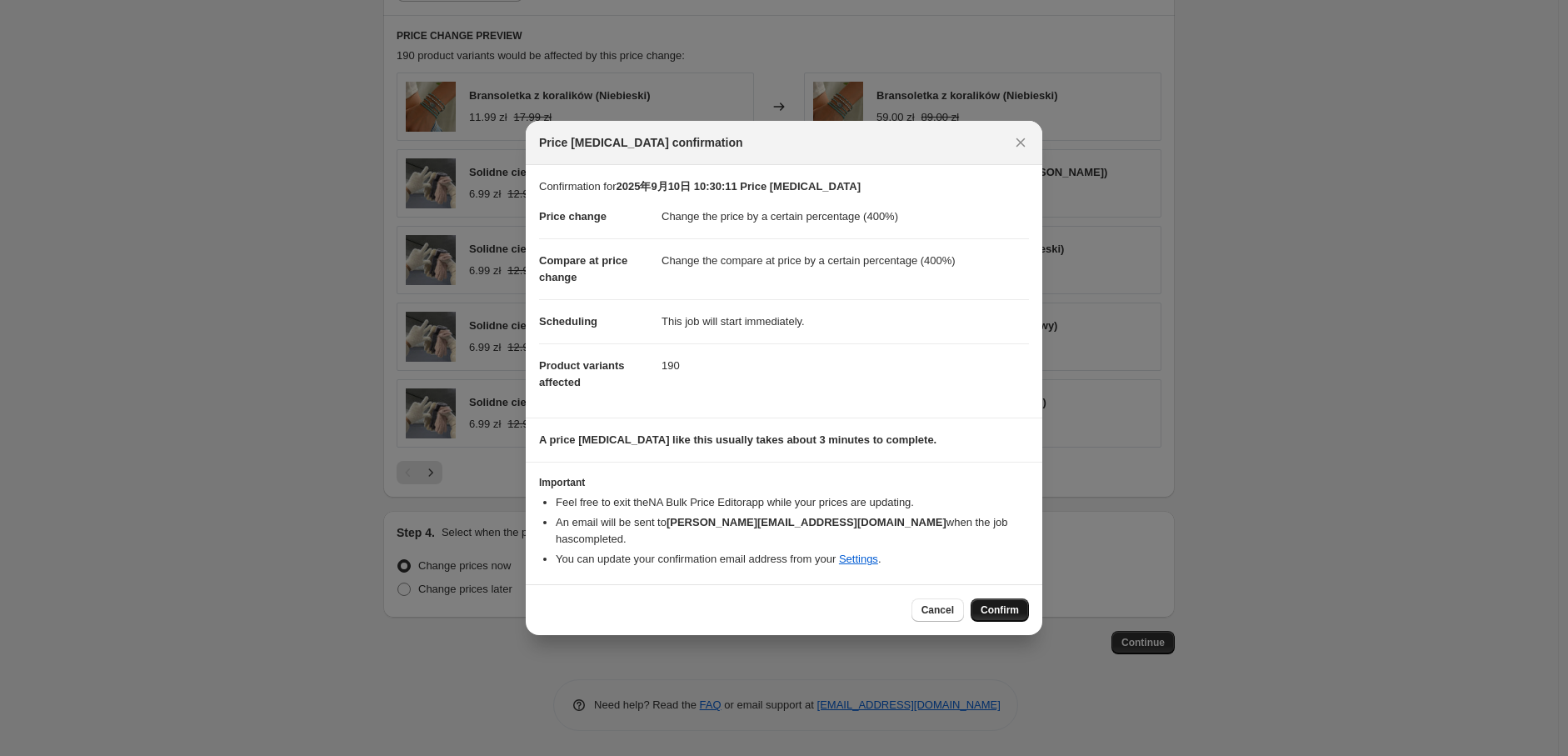
click at [1022, 608] on button "Confirm" at bounding box center [1000, 610] width 58 height 24
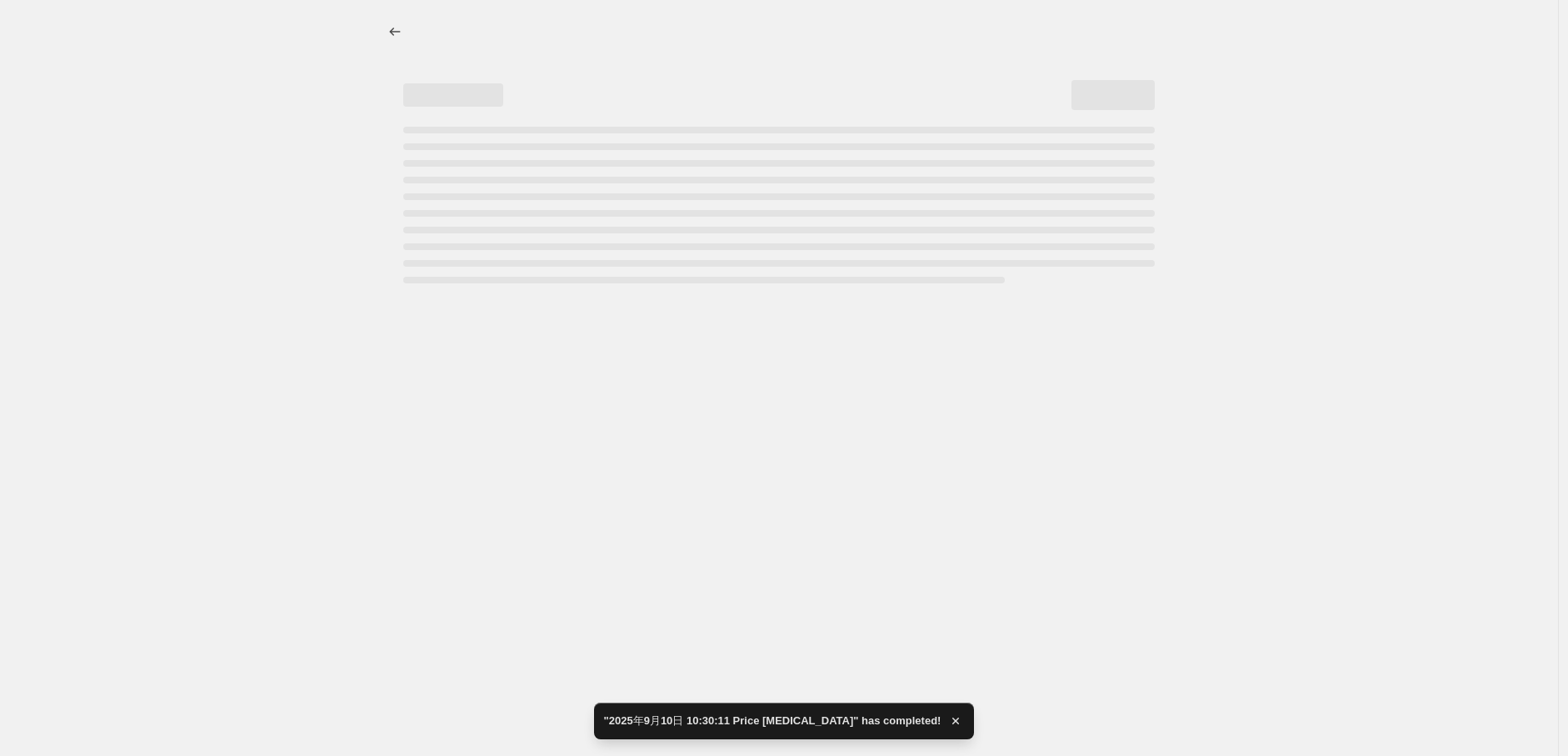
select select "percentage"
select select "tag"
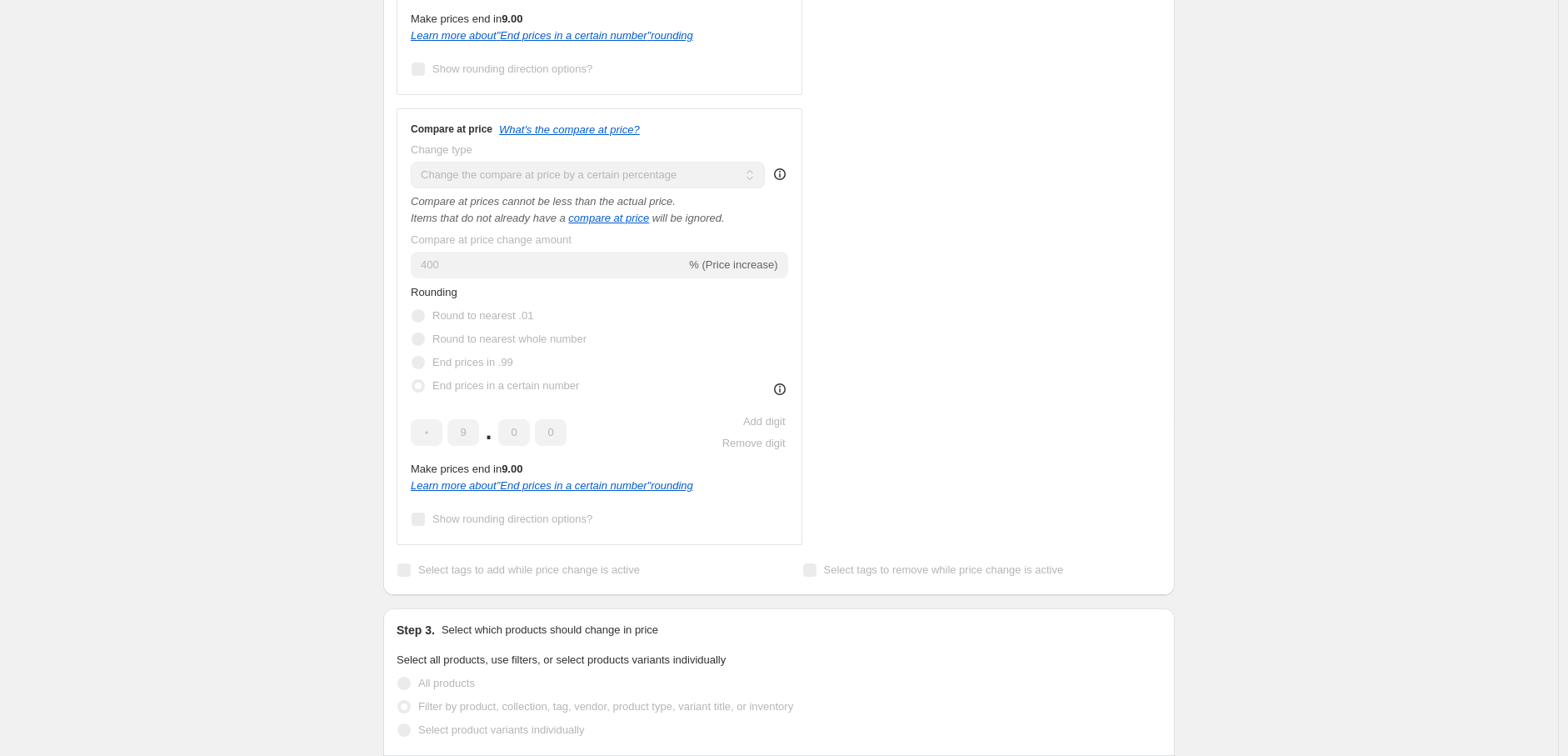
scroll to position [734, 0]
